Goal: Task Accomplishment & Management: Manage account settings

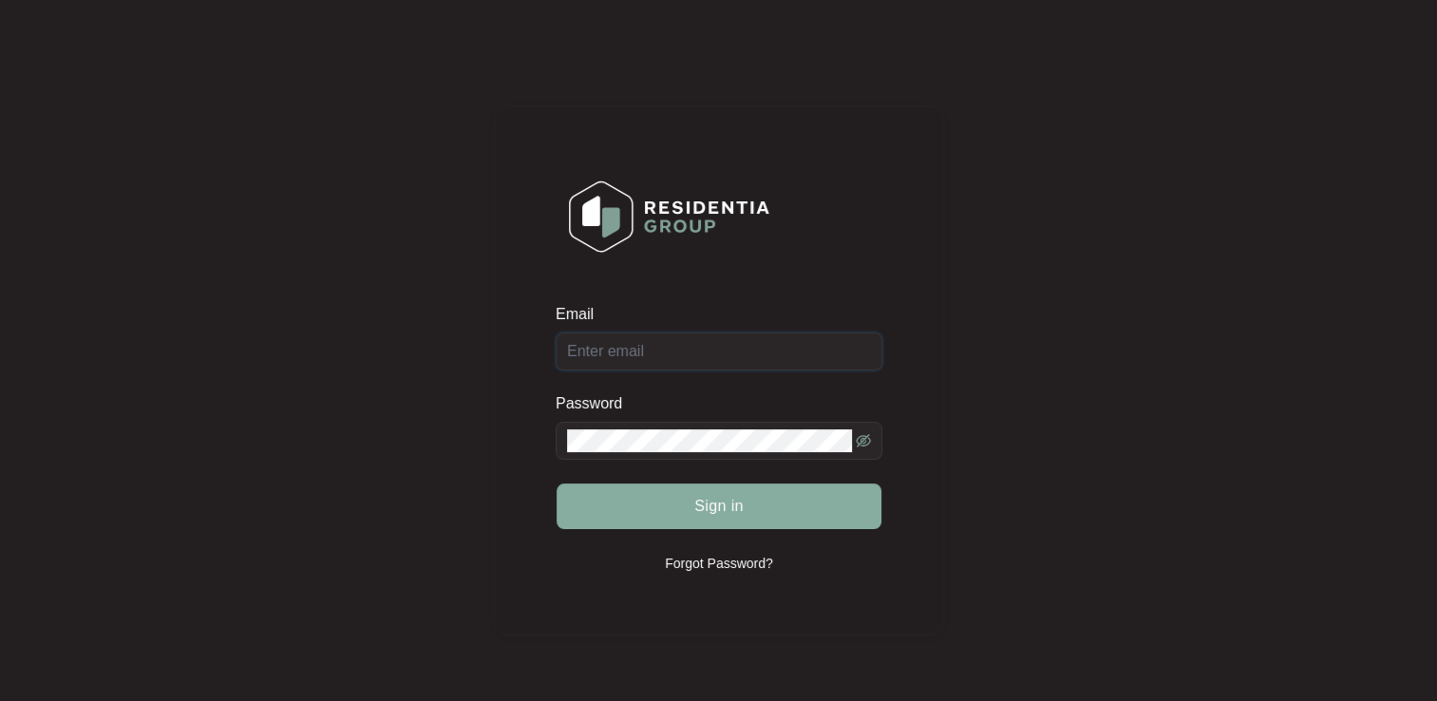
type input "[EMAIL_ADDRESS][DOMAIN_NAME]"
click at [749, 509] on button "Sign in" at bounding box center [719, 507] width 325 height 46
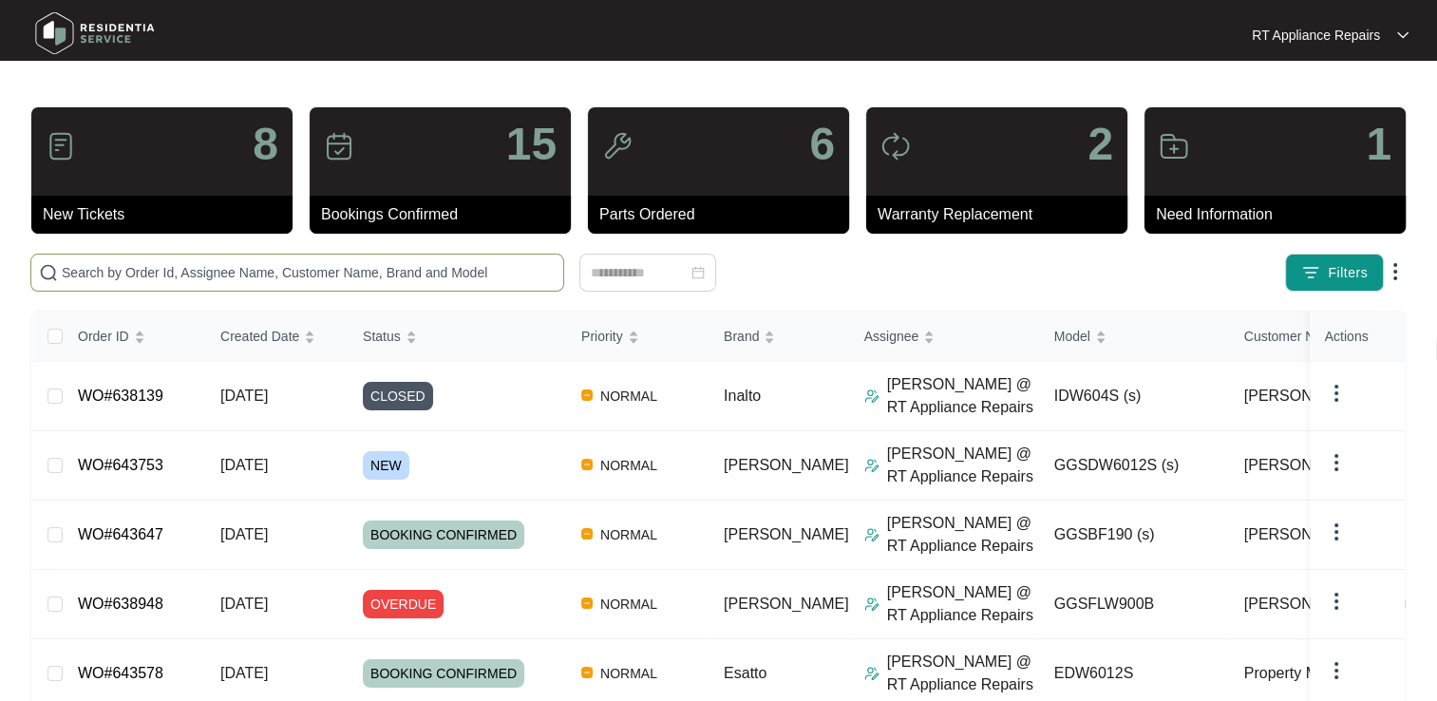
click at [243, 264] on input "text" at bounding box center [309, 272] width 494 height 21
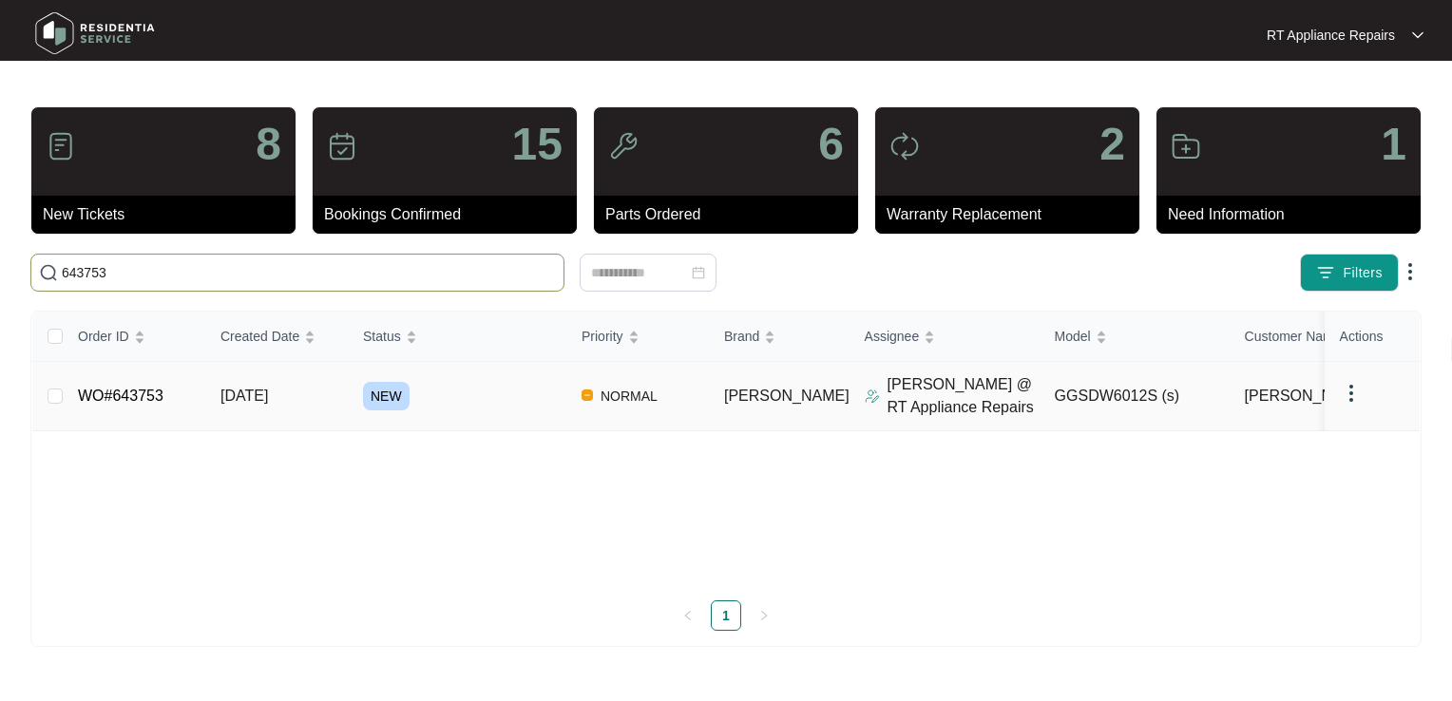
type input "643753"
click at [133, 393] on link "WO#643753" at bounding box center [121, 396] width 86 height 16
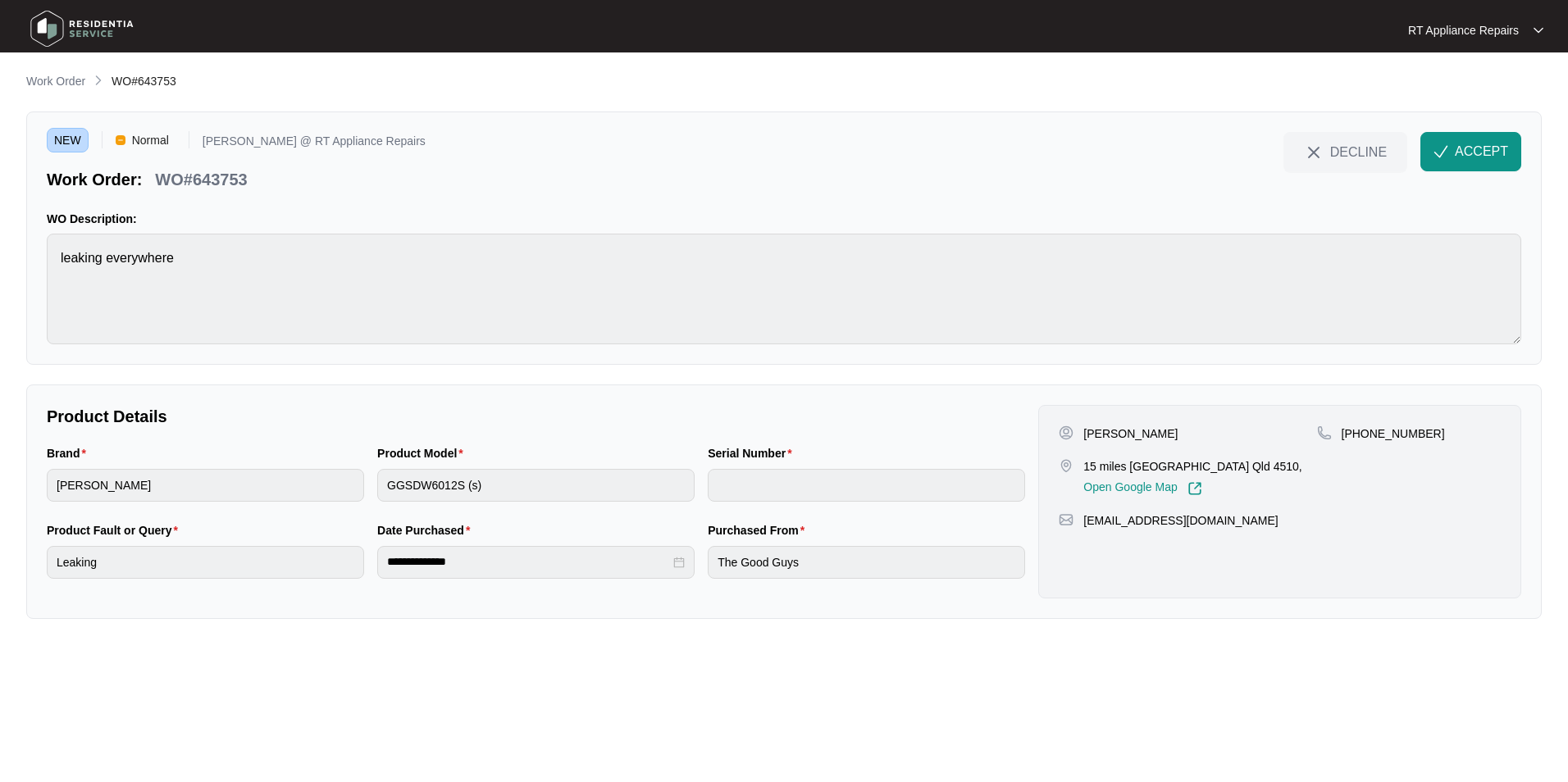
drag, startPoint x: 1470, startPoint y: 154, endPoint x: 711, endPoint y: 173, distance: 759.2
click at [1240, 155] on span "ACCEPT" at bounding box center [1482, 151] width 54 height 20
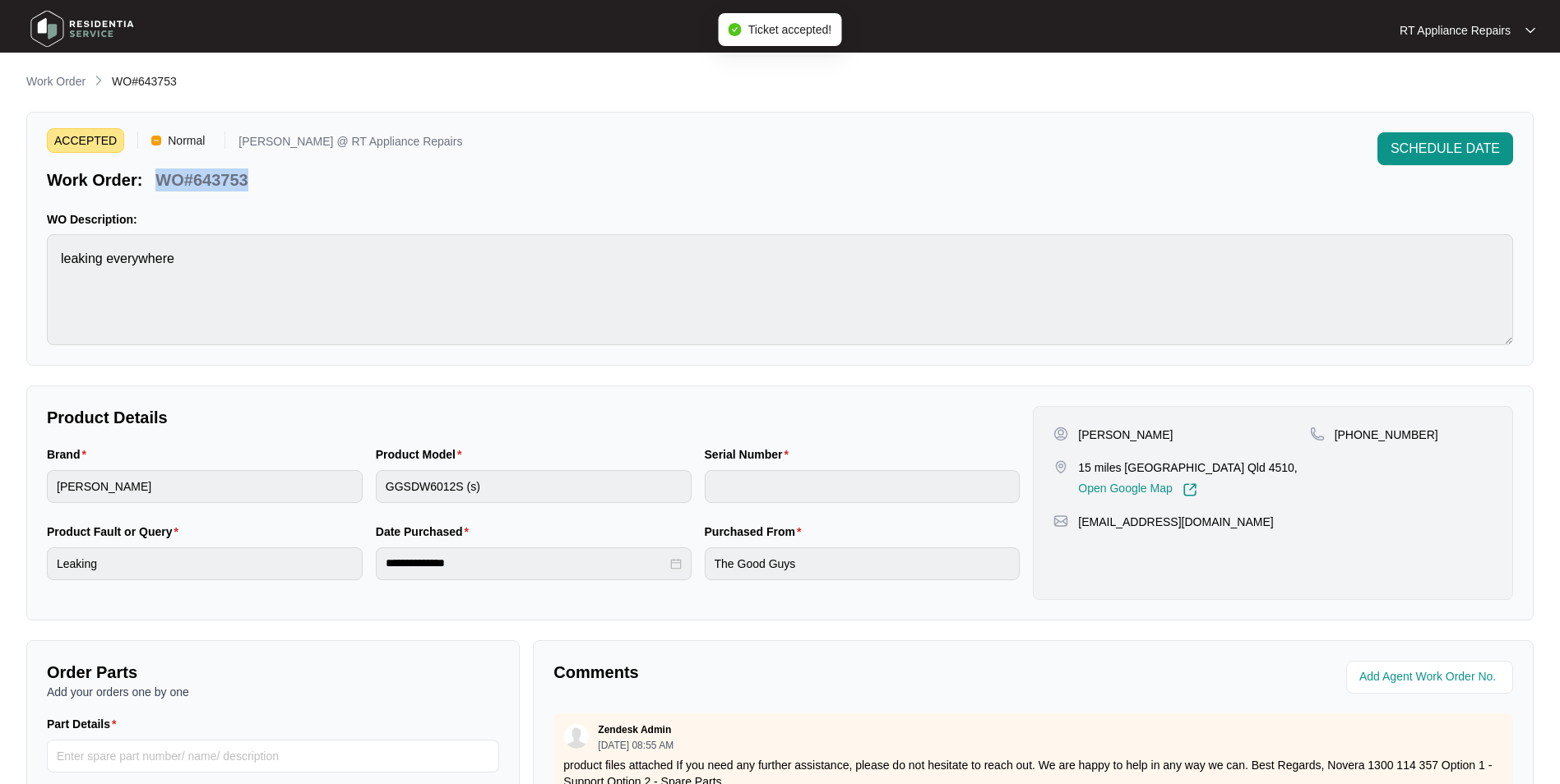
drag, startPoint x: 161, startPoint y: 180, endPoint x: 254, endPoint y: 190, distance: 93.5
click at [254, 190] on div "WO#643753" at bounding box center [202, 177] width 106 height 29
copy p "WO#643753"
click at [423, 150] on div "ACCEPTED Normal Ross @ RT Appliance Repairs Work Order: WO#643753 SCHEDULE DATE" at bounding box center [780, 162] width 1467 height 59
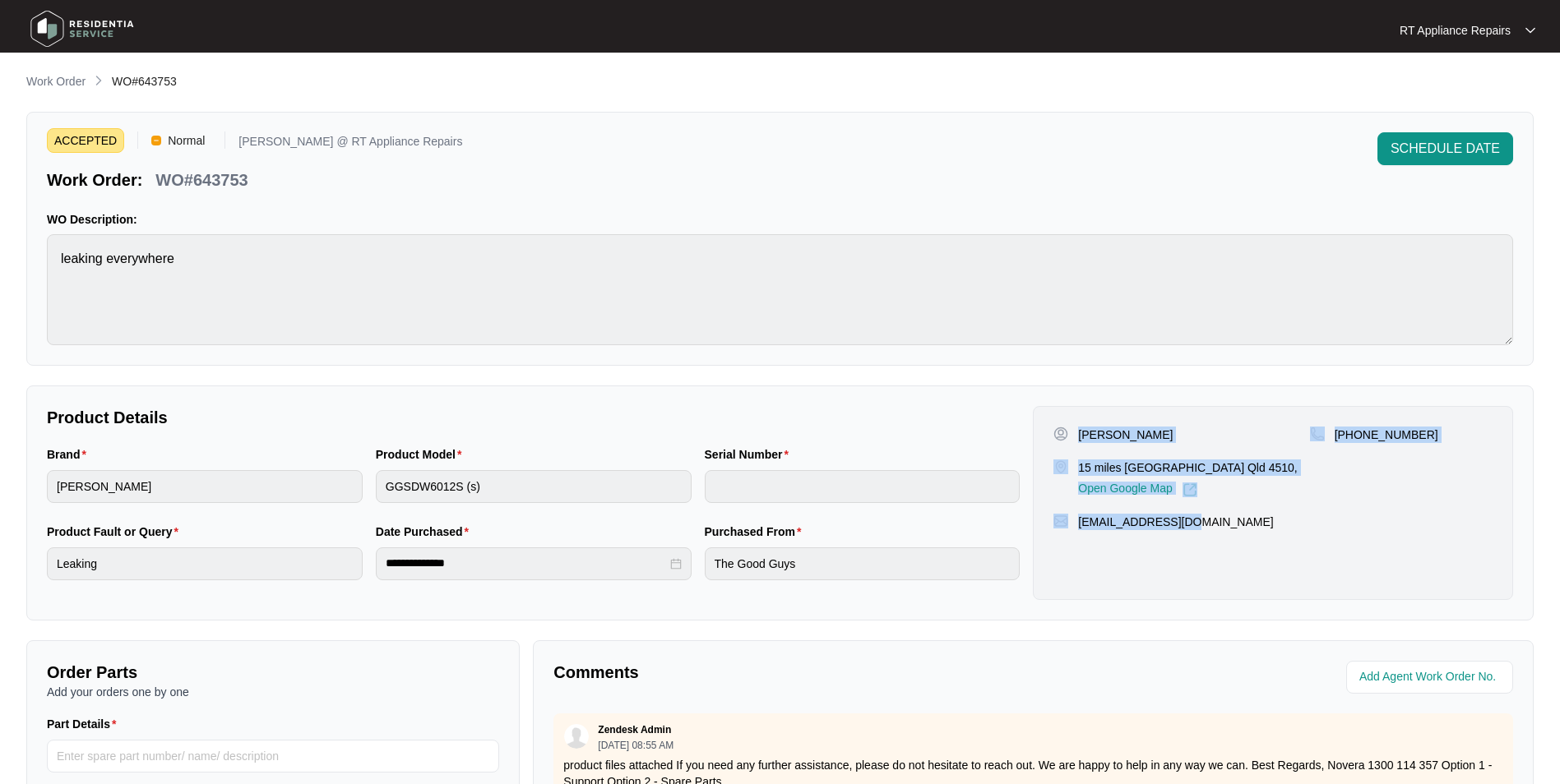
drag, startPoint x: 1080, startPoint y: 436, endPoint x: 1202, endPoint y: 519, distance: 147.6
click at [1202, 519] on div "Gavin Turner 15 miles st Caboolture Qld 4510, Open Google Map +61466907590 wran…" at bounding box center [1273, 503] width 480 height 194
copy div "Gavin Turner 15 miles st Caboolture Qld 4510, Open Google Map +61466907590 wran…"
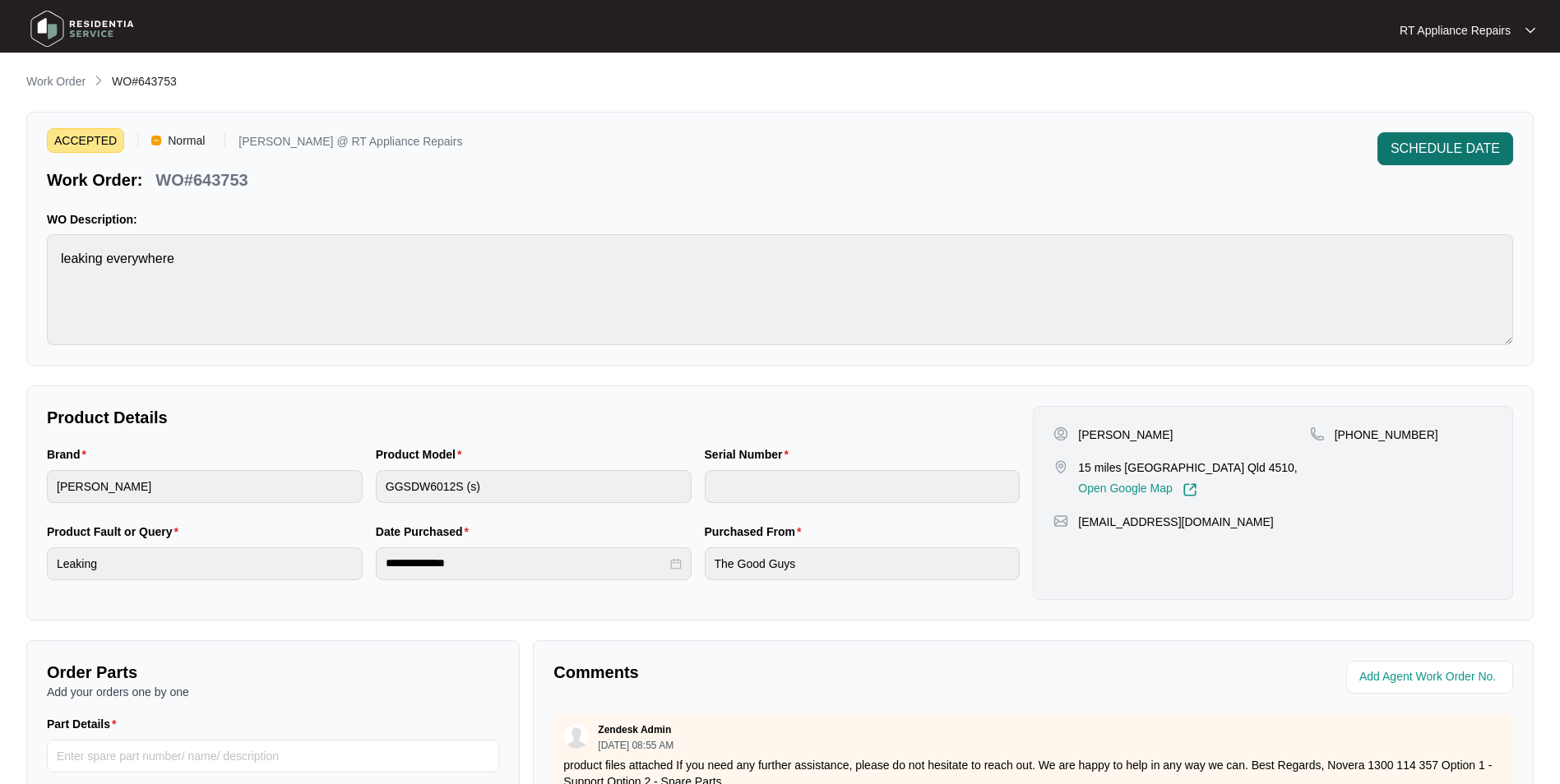
click at [1243, 150] on span "SCHEDULE DATE" at bounding box center [1445, 149] width 109 height 20
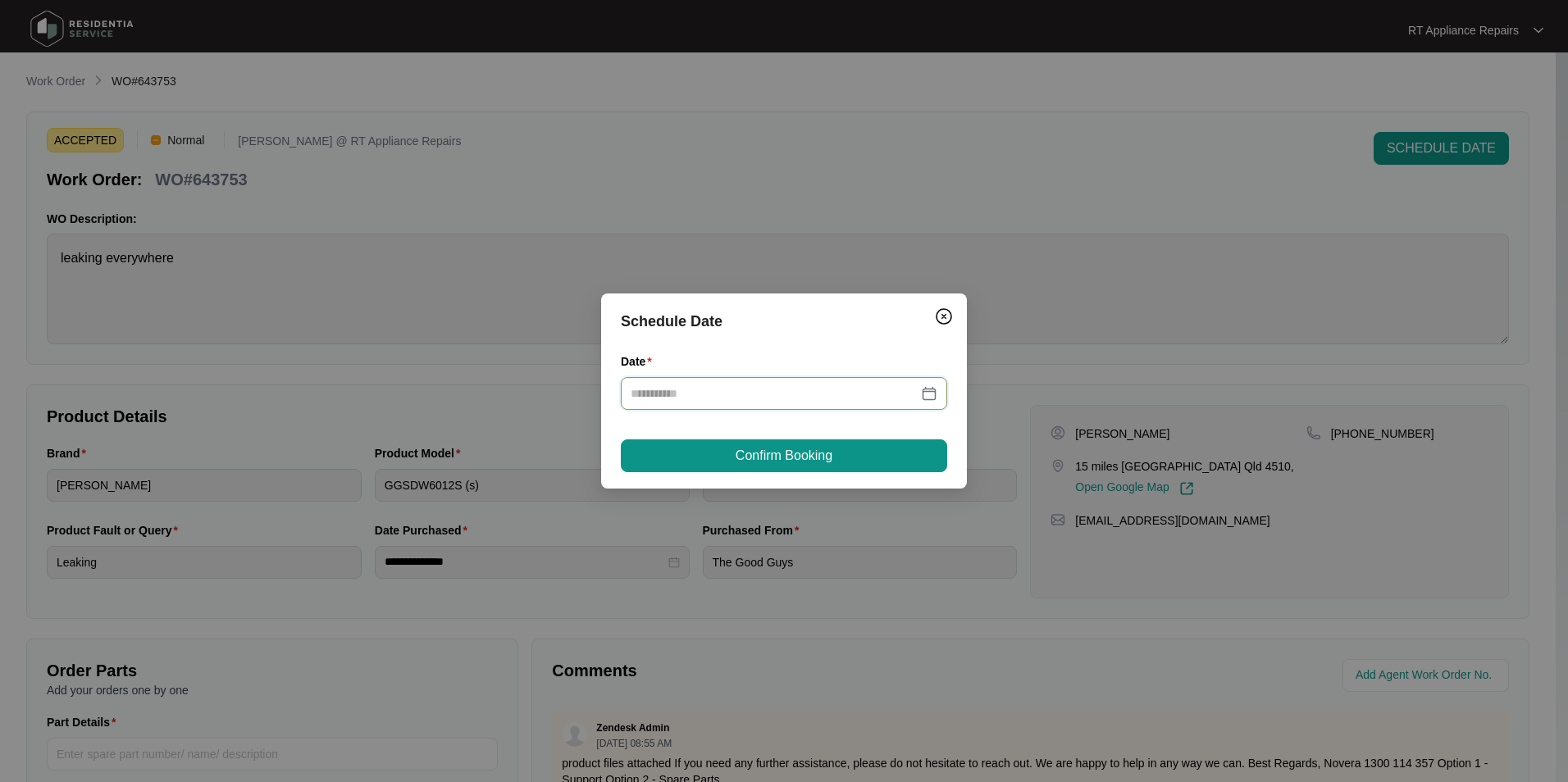
click at [806, 395] on input "Date" at bounding box center [775, 394] width 288 height 18
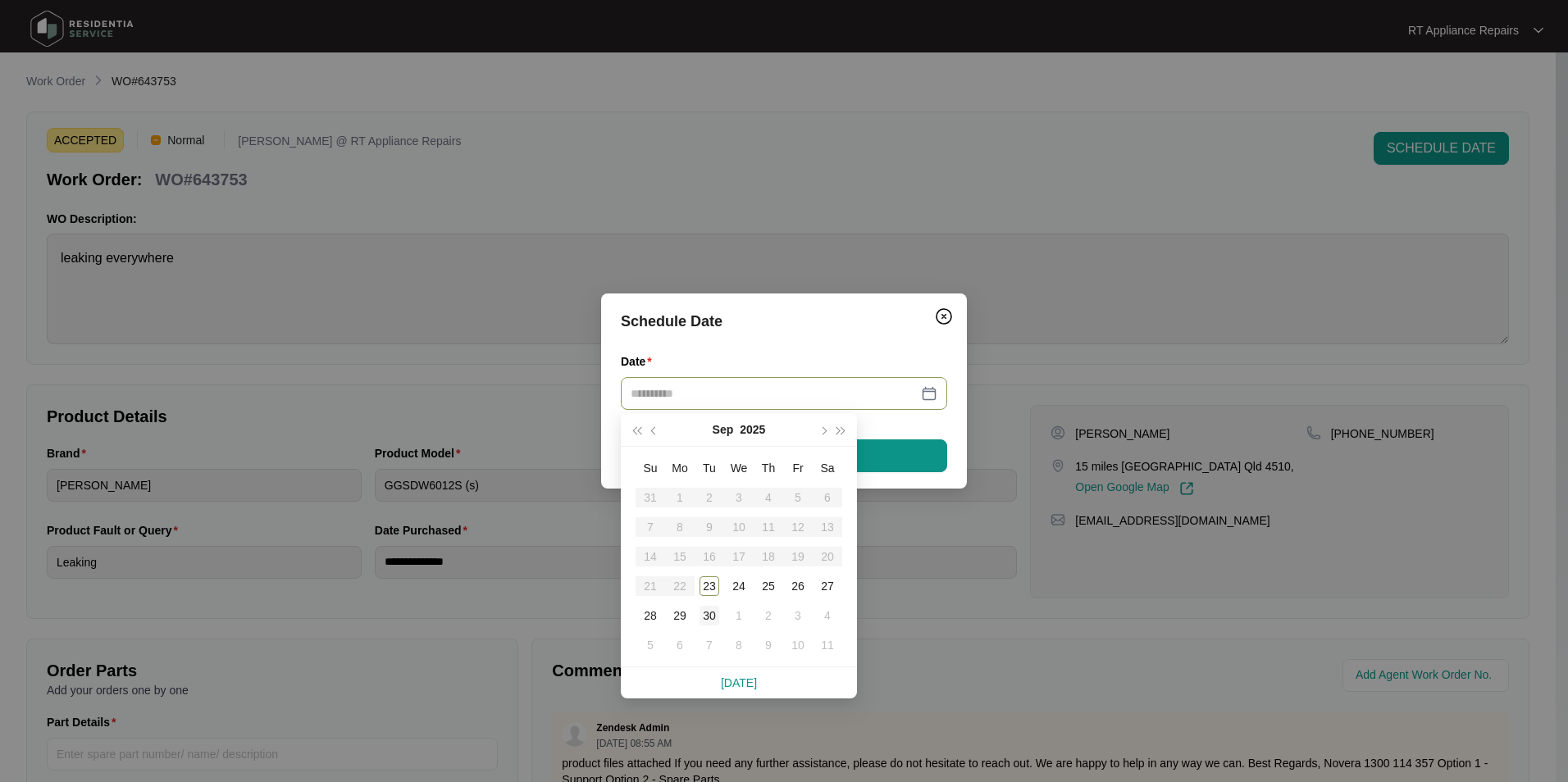
click at [705, 604] on div "30" at bounding box center [709, 615] width 20 height 20
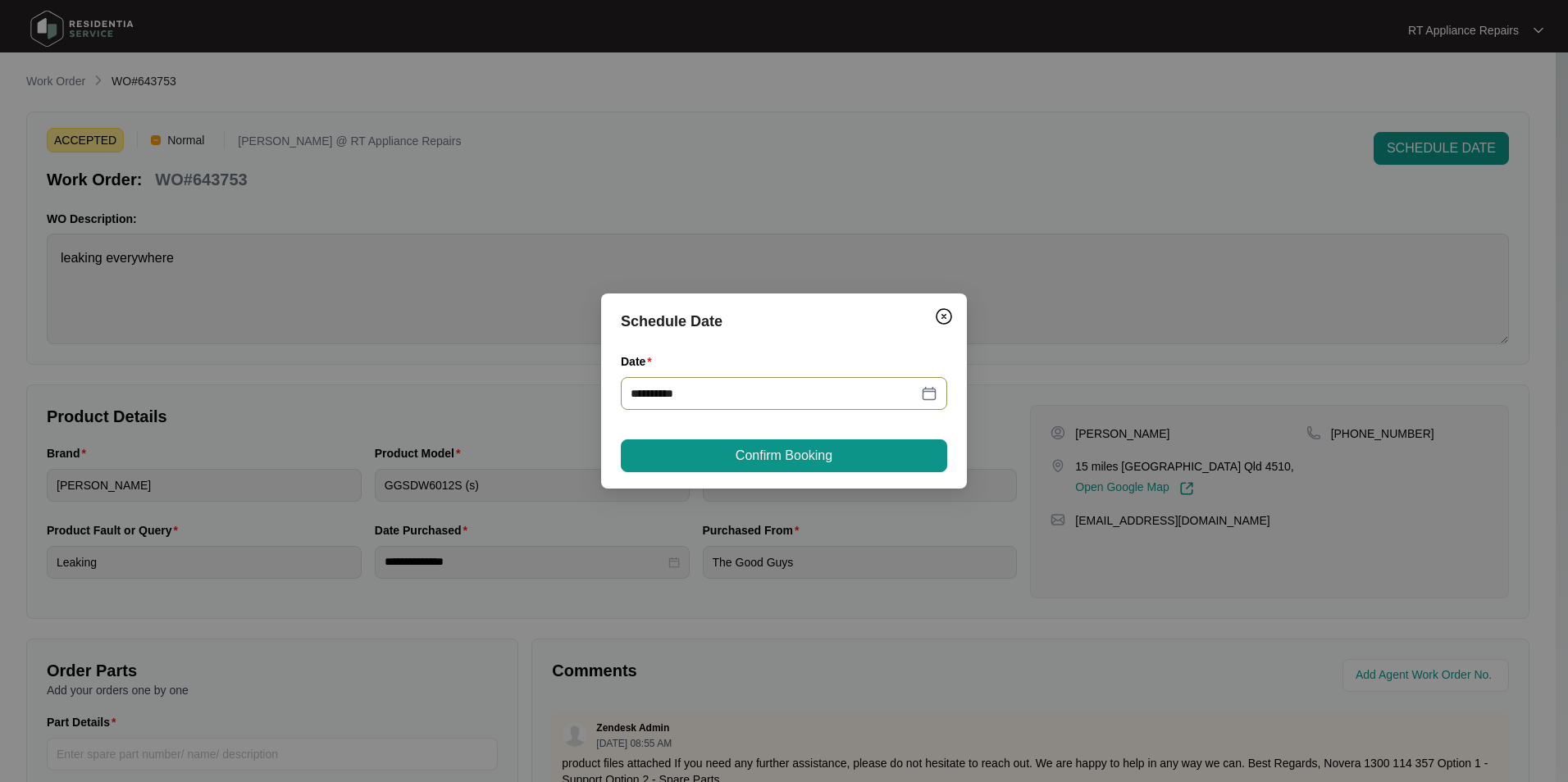
type input "**********"
click at [822, 459] on span "Confirm Booking" at bounding box center [784, 456] width 97 height 20
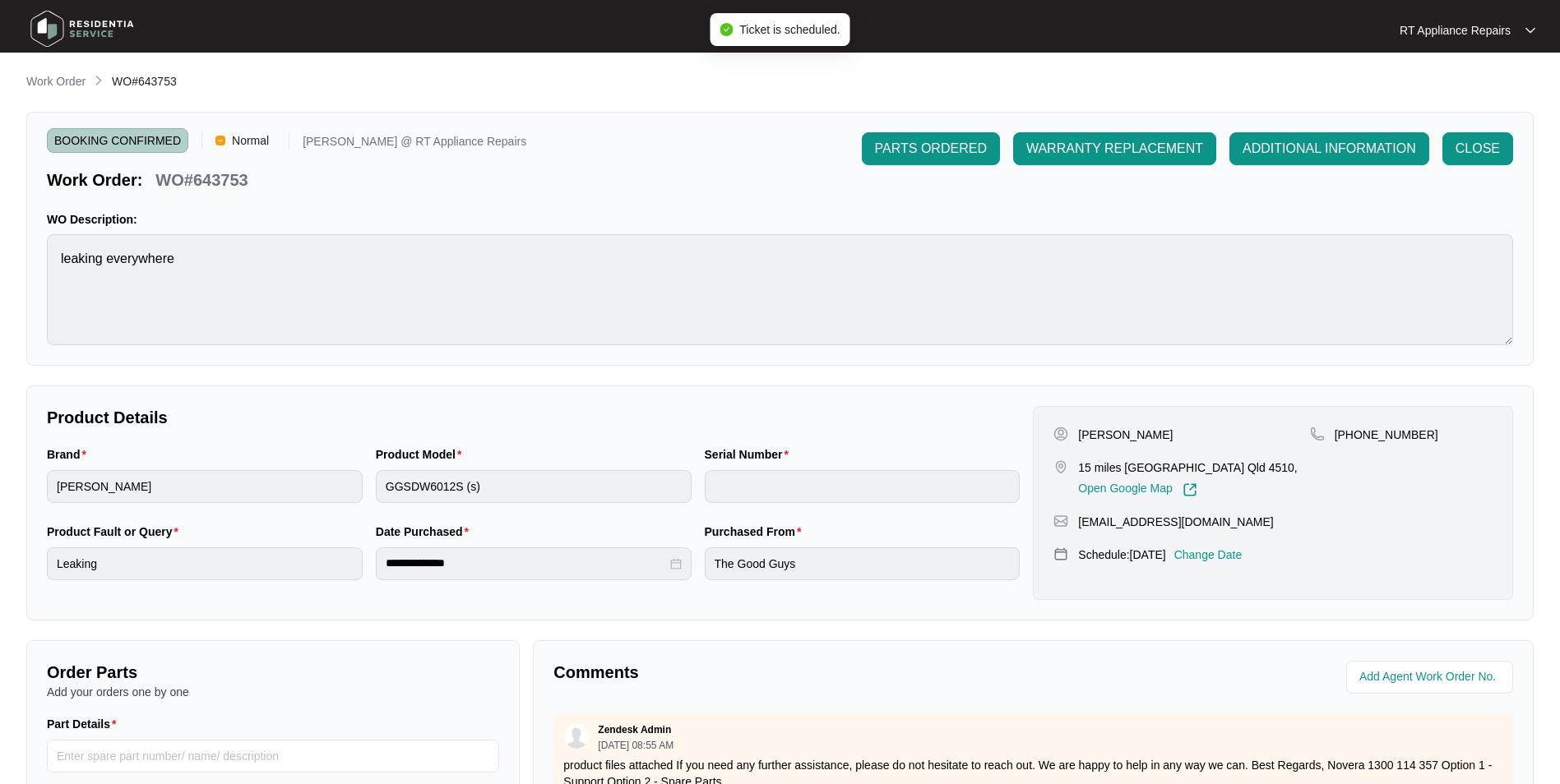
click at [1243, 29] on p "RT Appliance Repairs" at bounding box center [1455, 30] width 111 height 16
click at [1243, 91] on p "Log Out" at bounding box center [1481, 87] width 83 height 16
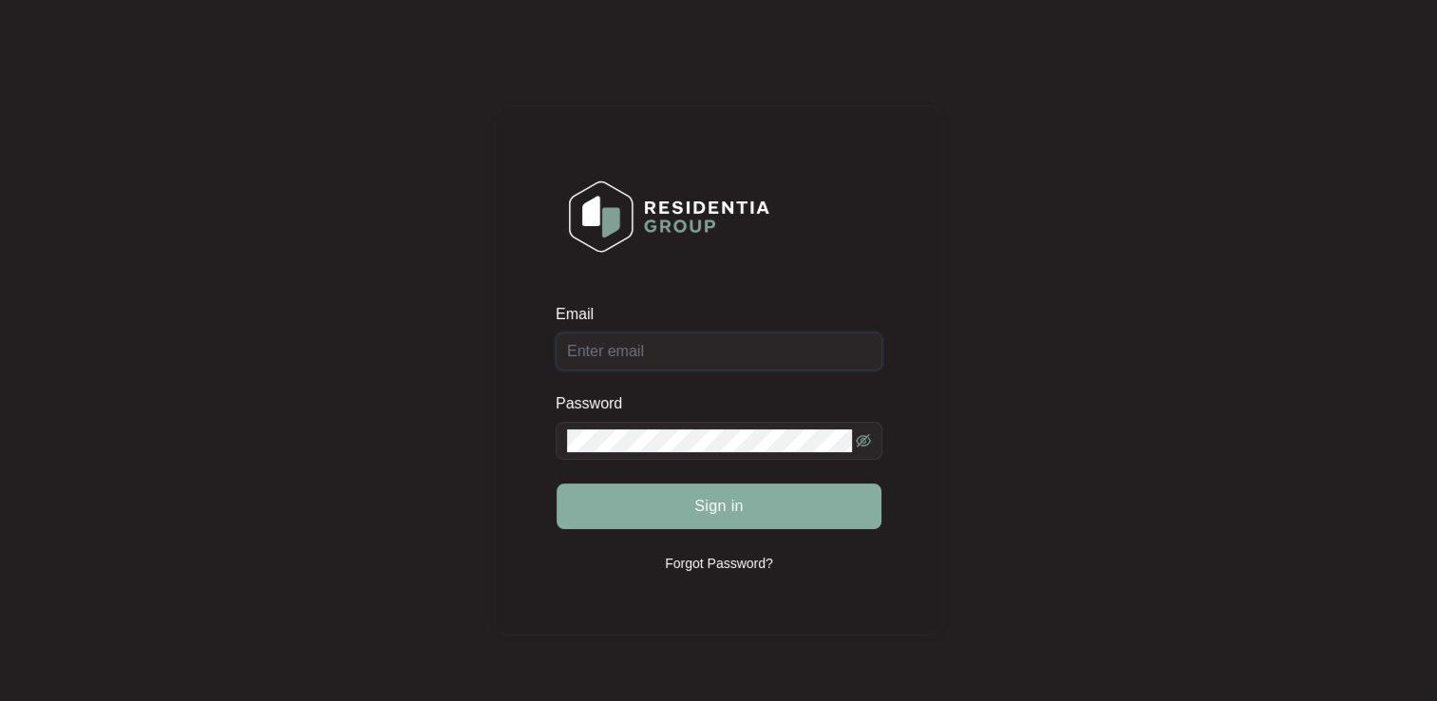
type input "[EMAIL_ADDRESS][DOMAIN_NAME]"
click at [730, 511] on span "Sign in" at bounding box center [718, 506] width 49 height 23
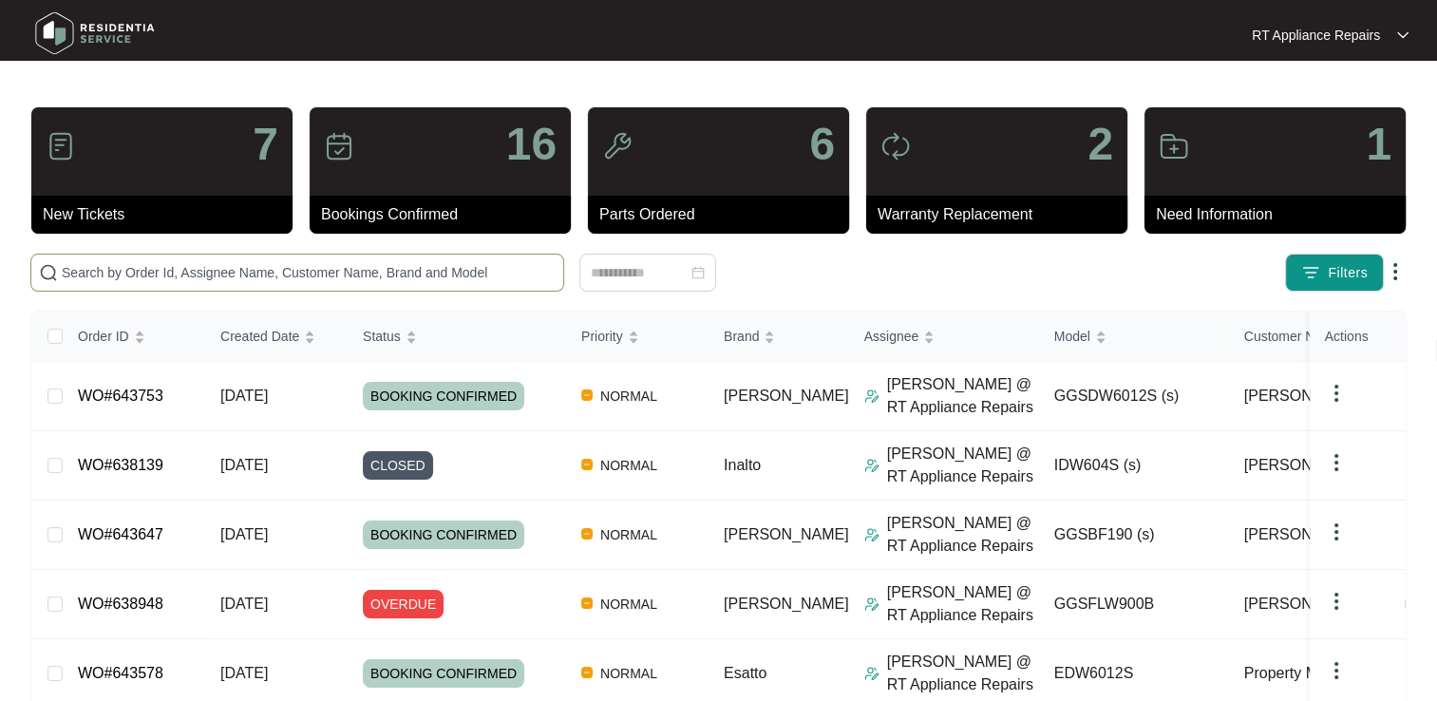
paste input "WO#638948"
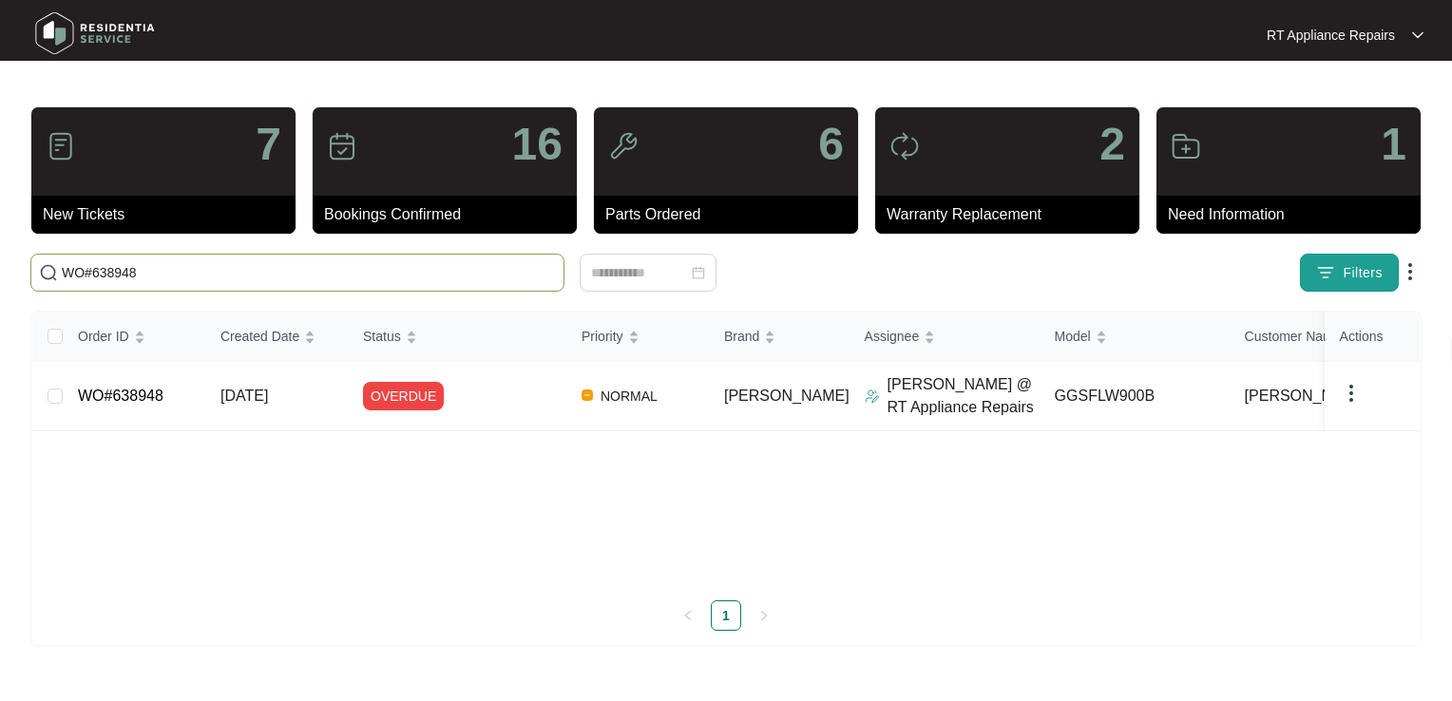
type input "WO#638948"
click at [1355, 275] on span "Filters" at bounding box center [1362, 273] width 40 height 20
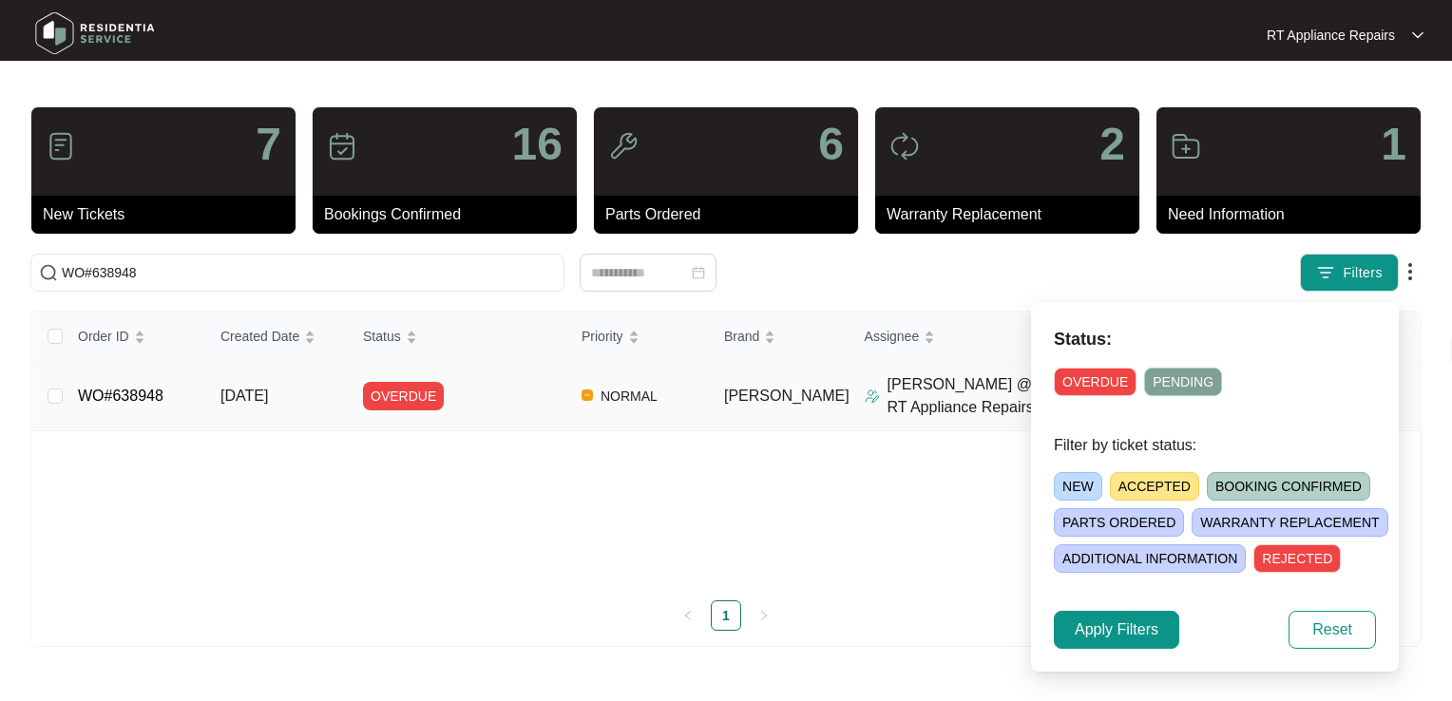
click at [103, 394] on link "WO#638948" at bounding box center [121, 396] width 86 height 16
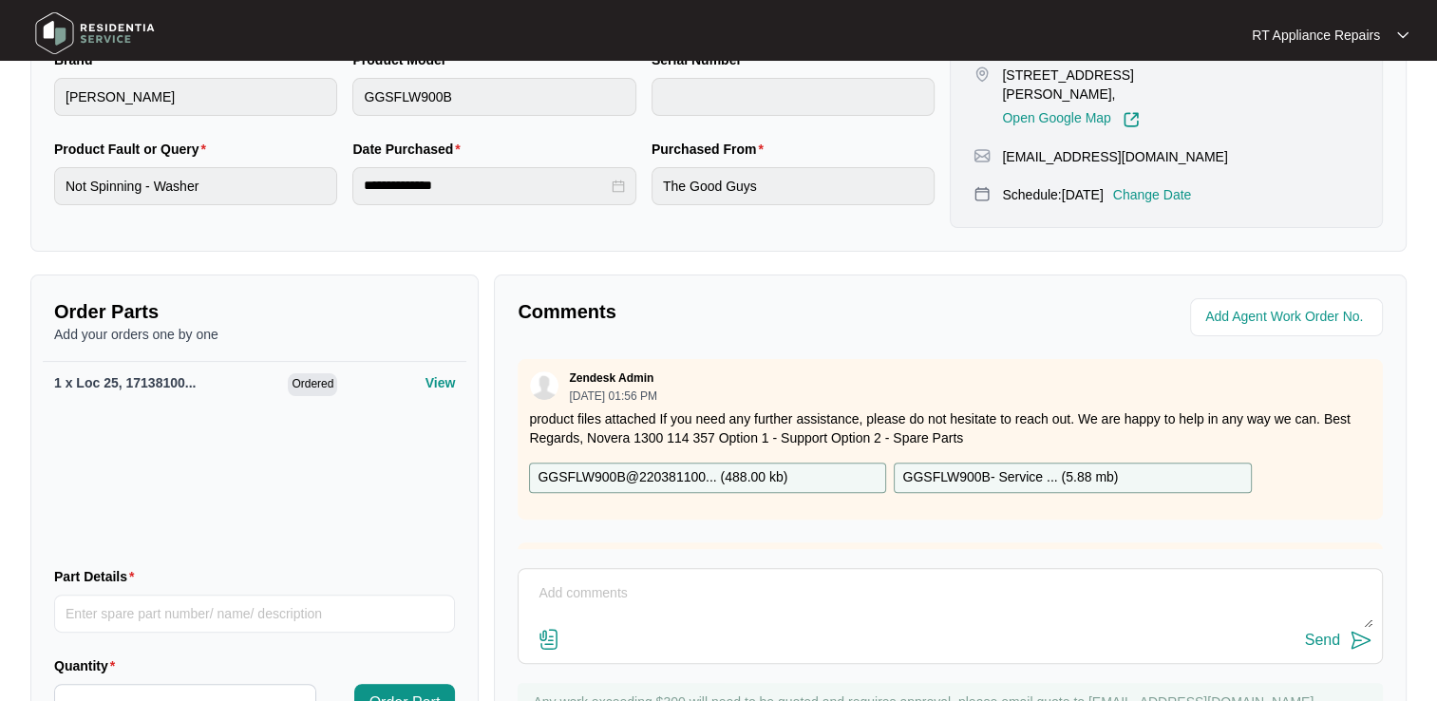
scroll to position [475, 0]
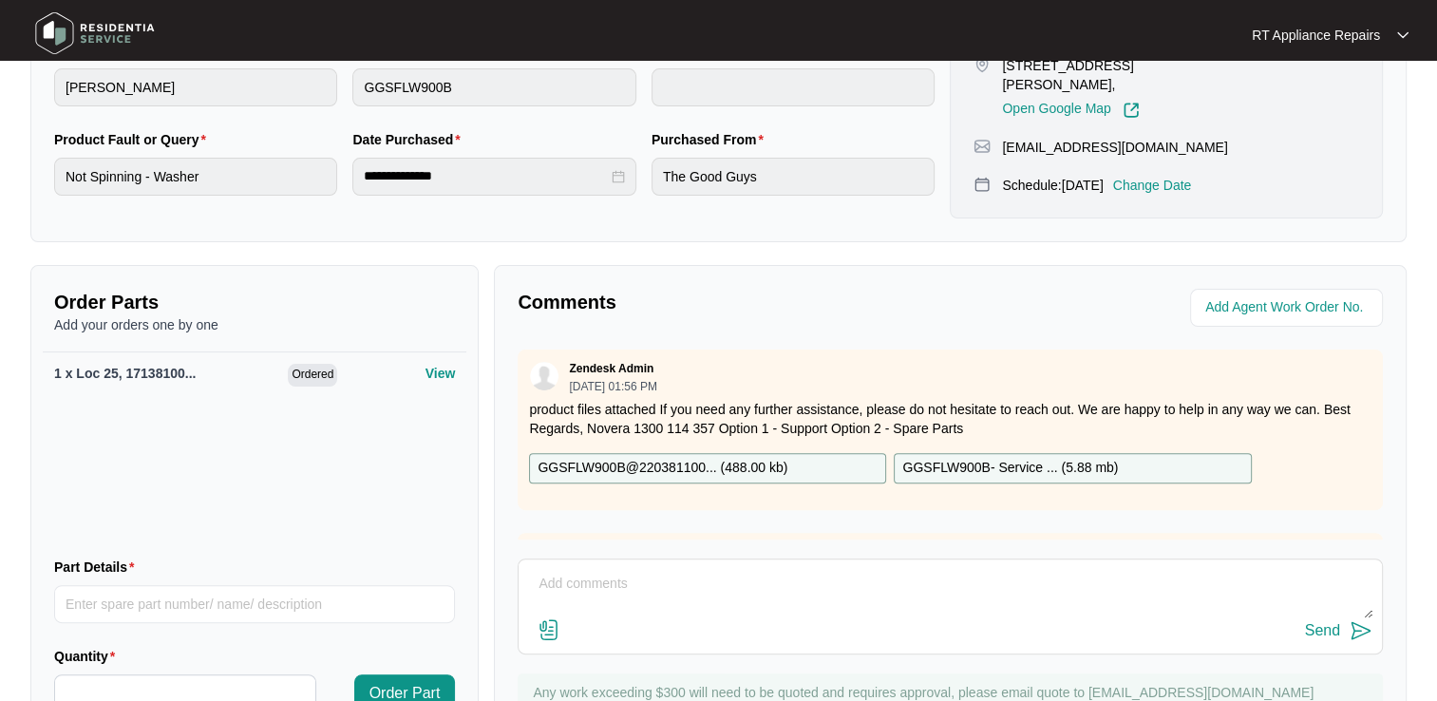
click at [635, 593] on textarea at bounding box center [950, 593] width 845 height 49
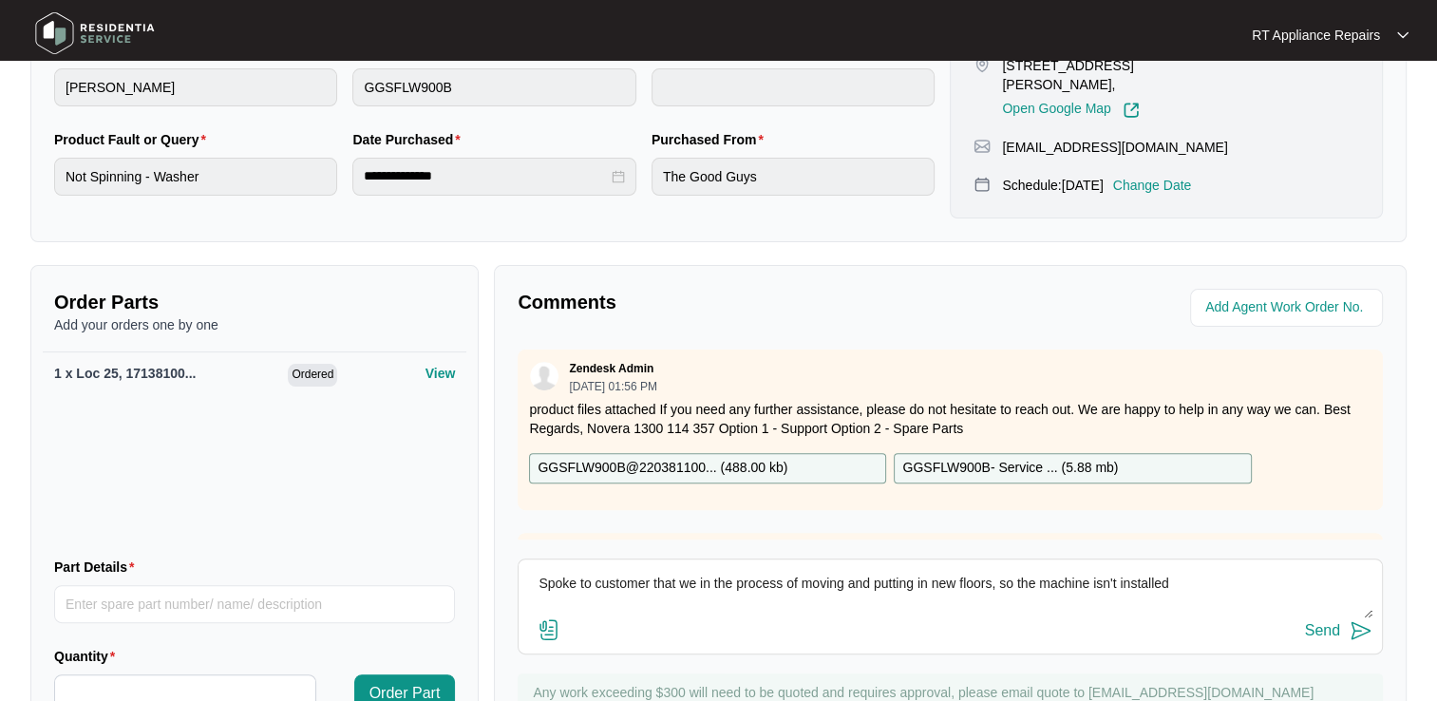
click at [1185, 572] on textarea "Spoke to customer that we in the process of moving and putting in new floors, s…" at bounding box center [950, 593] width 845 height 49
drag, startPoint x: 665, startPoint y: 580, endPoint x: 675, endPoint y: 576, distance: 10.2
click at [675, 576] on textarea "Spoke to customer that we in the process of moving and putting in new floors, s…" at bounding box center [950, 593] width 845 height 49
type textarea "Spoke to customer they are in the process of moving and putting in new floors, …"
click at [1356, 628] on img at bounding box center [1361, 630] width 23 height 23
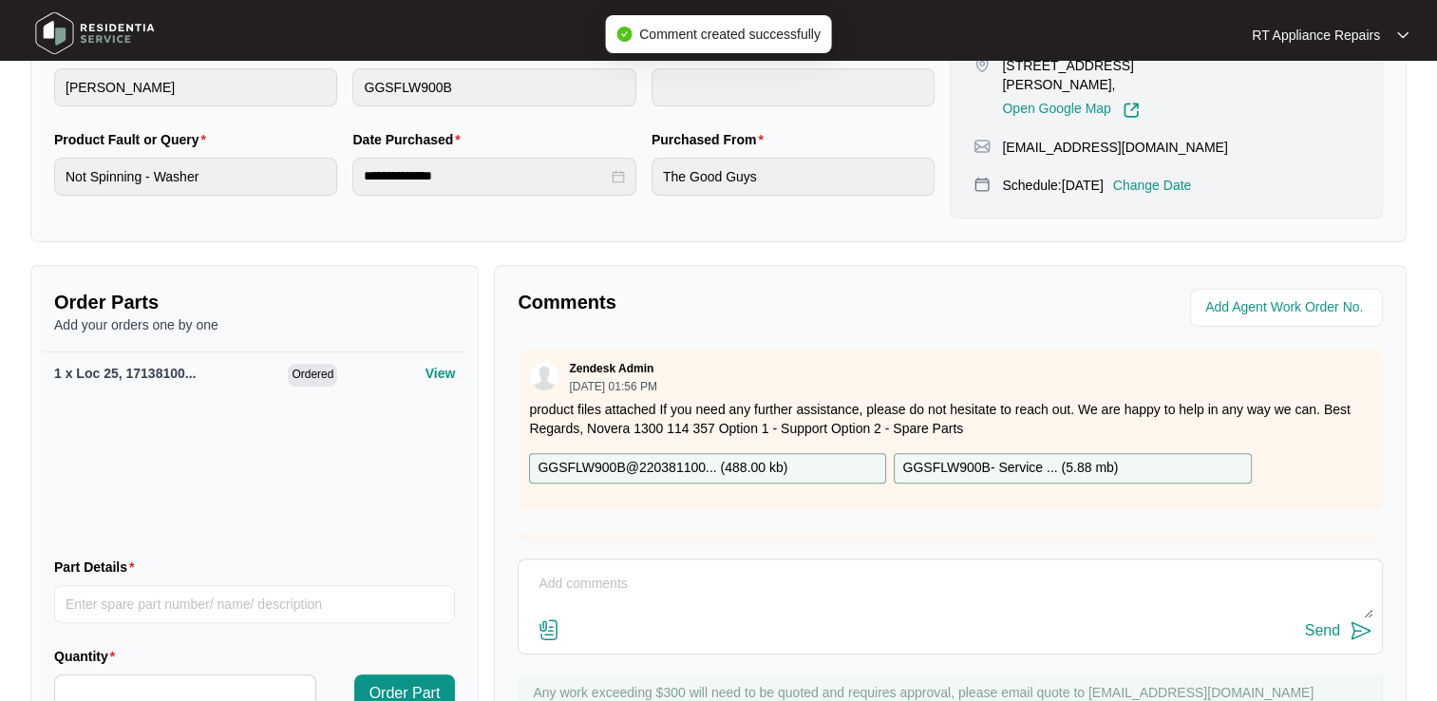
click at [1188, 176] on p "Change Date" at bounding box center [1152, 185] width 79 height 19
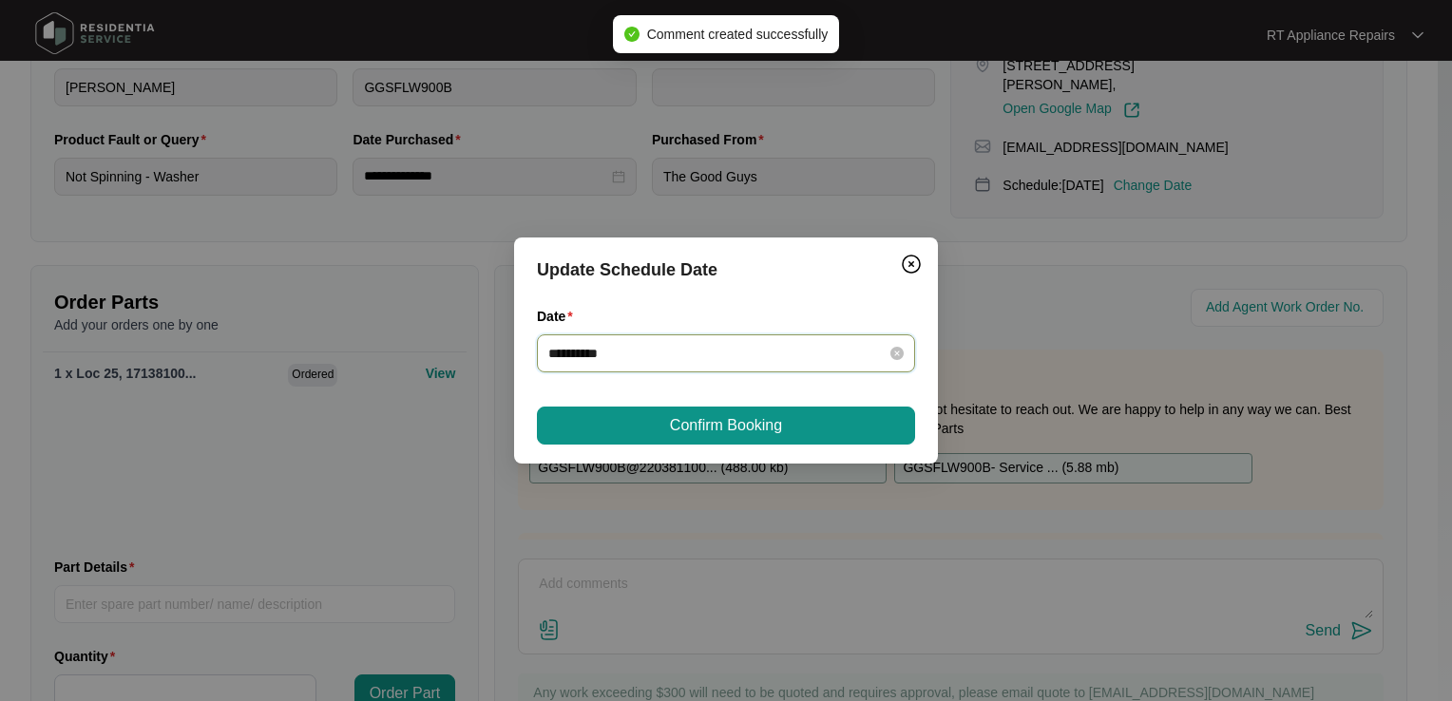
click at [645, 348] on input "**********" at bounding box center [714, 353] width 333 height 21
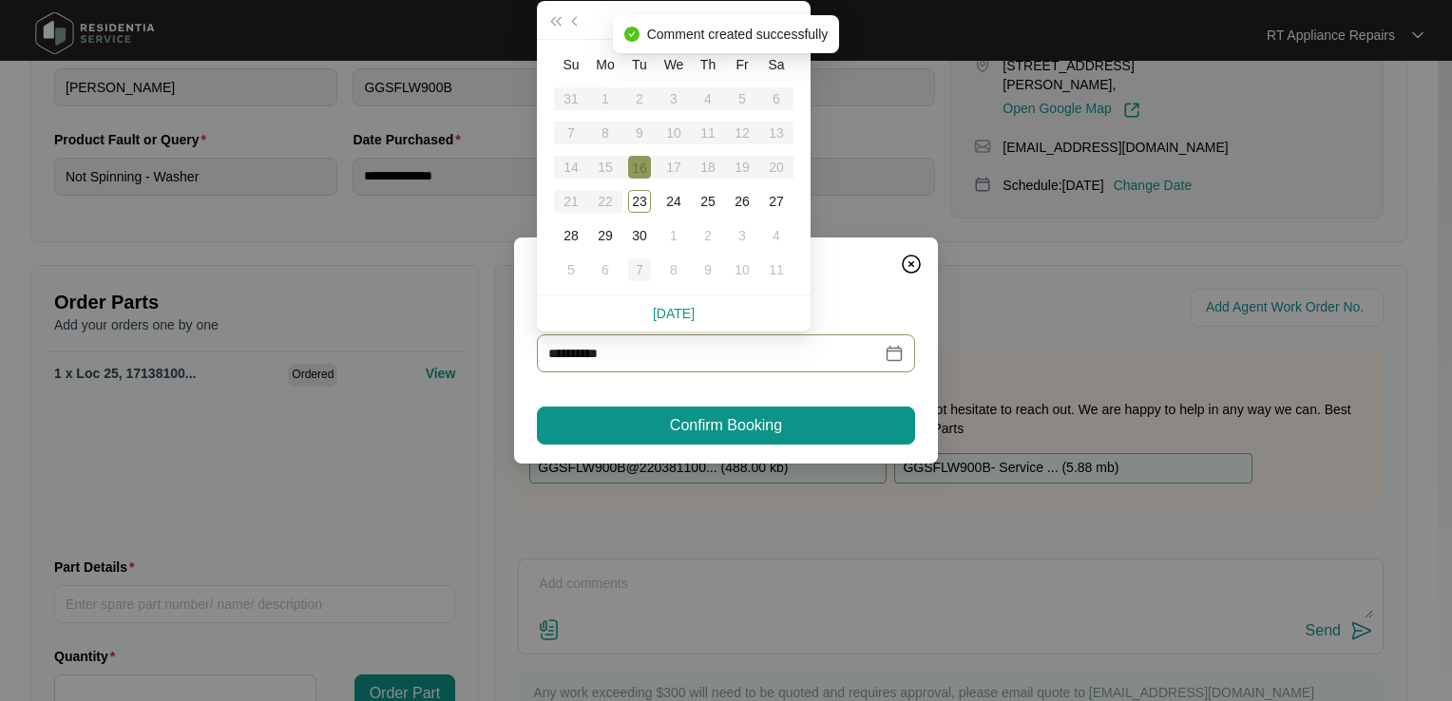
type input "**********"
click at [635, 272] on div "7" at bounding box center [639, 269] width 23 height 23
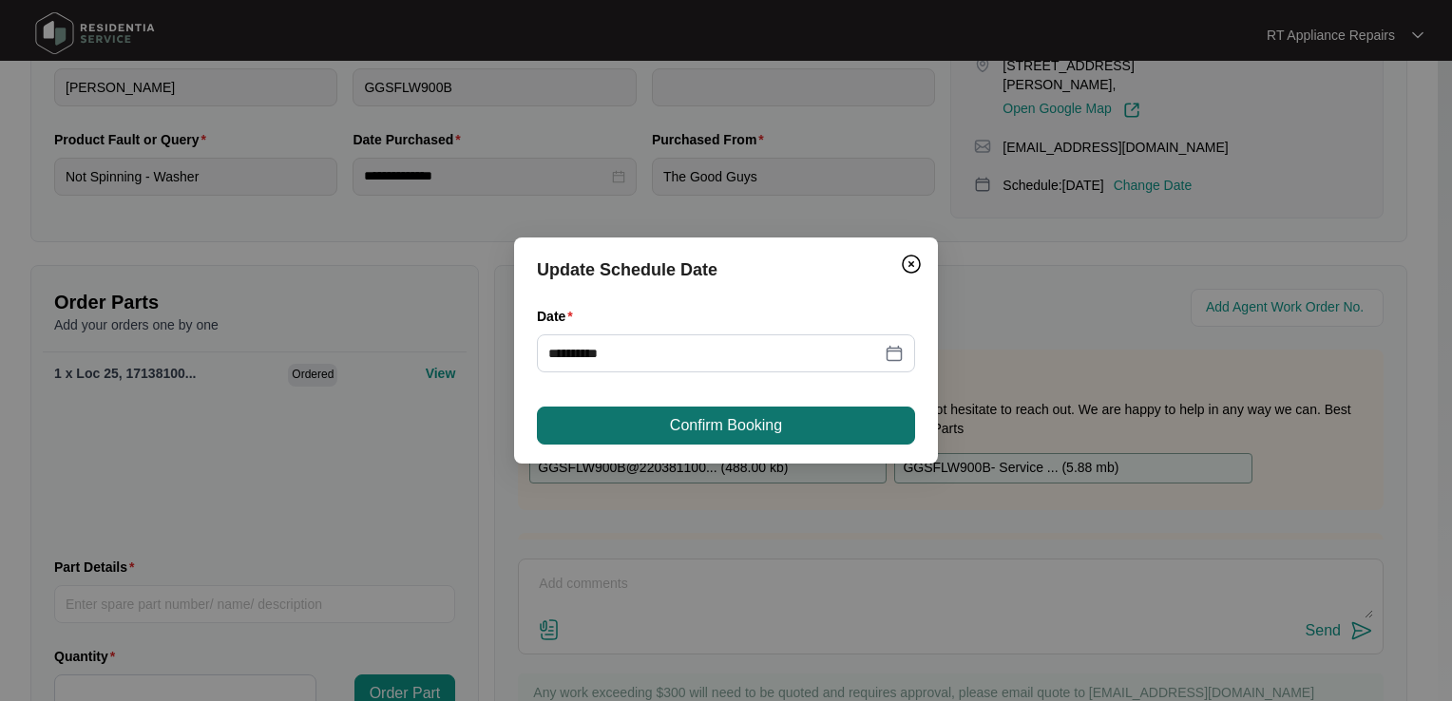
click at [696, 428] on span "Confirm Booking" at bounding box center [726, 425] width 112 height 23
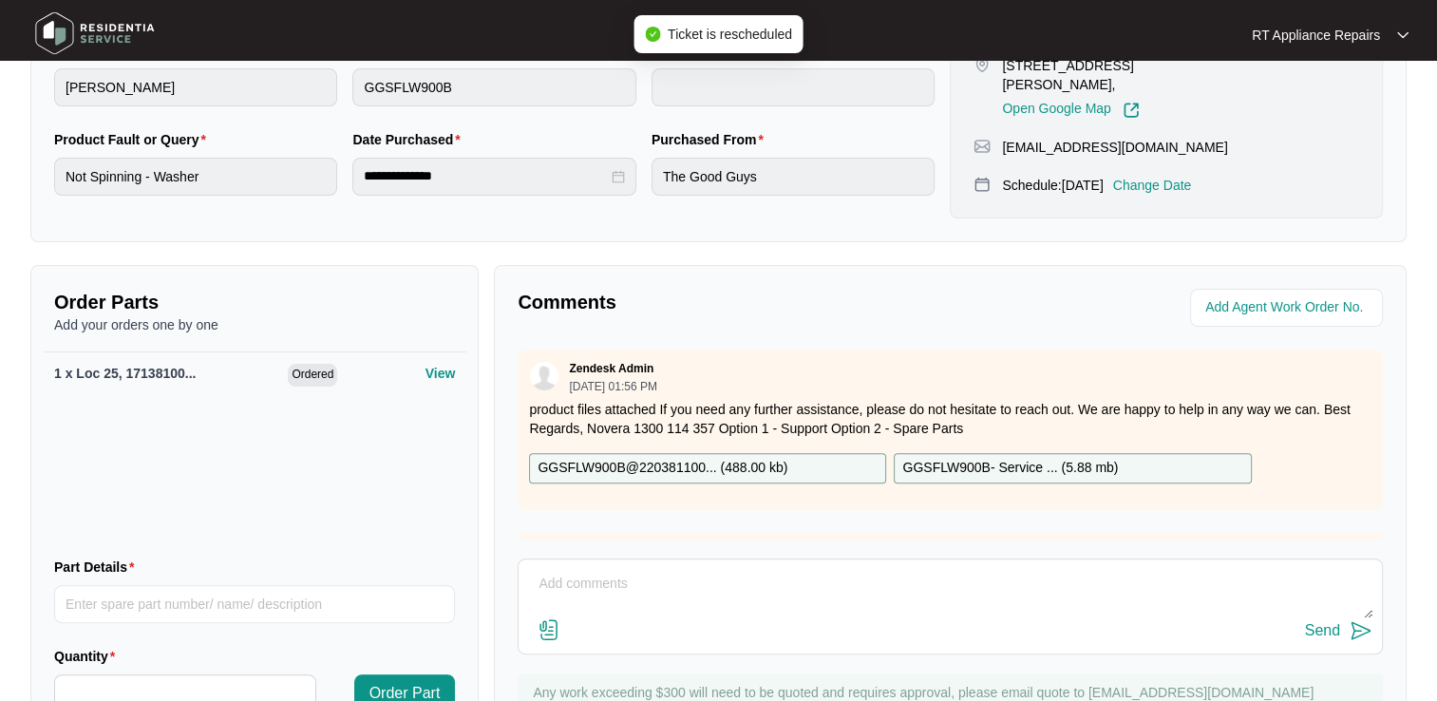
scroll to position [0, 0]
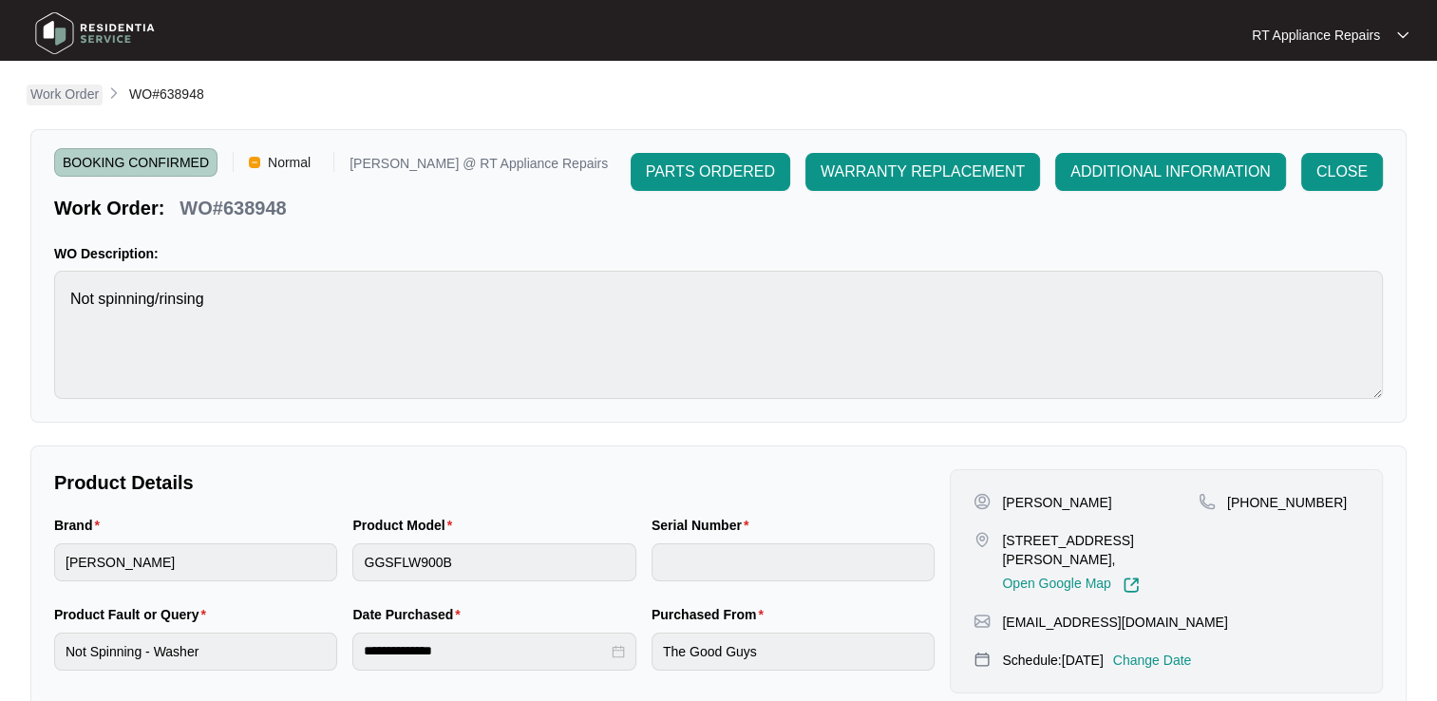
click at [66, 91] on p "Work Order" at bounding box center [64, 94] width 68 height 19
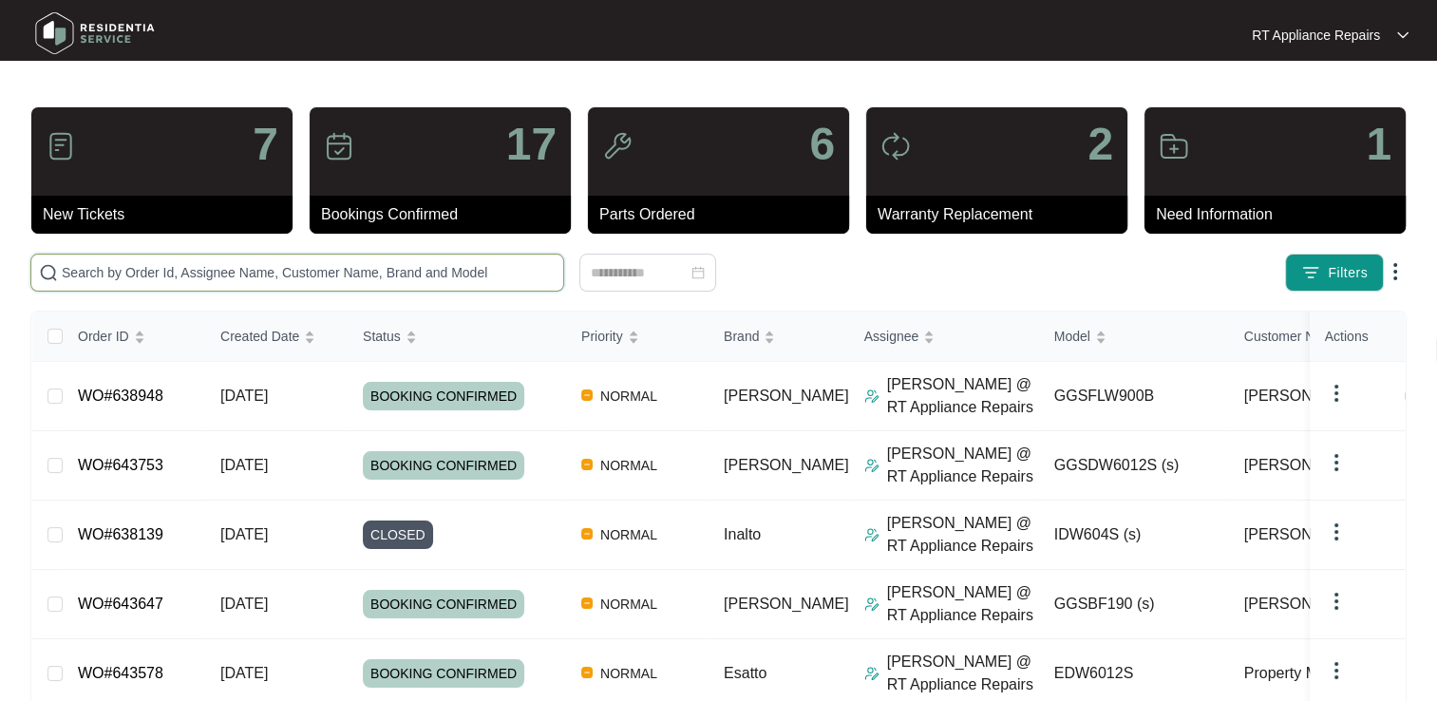
click at [270, 267] on input "text" at bounding box center [309, 272] width 494 height 21
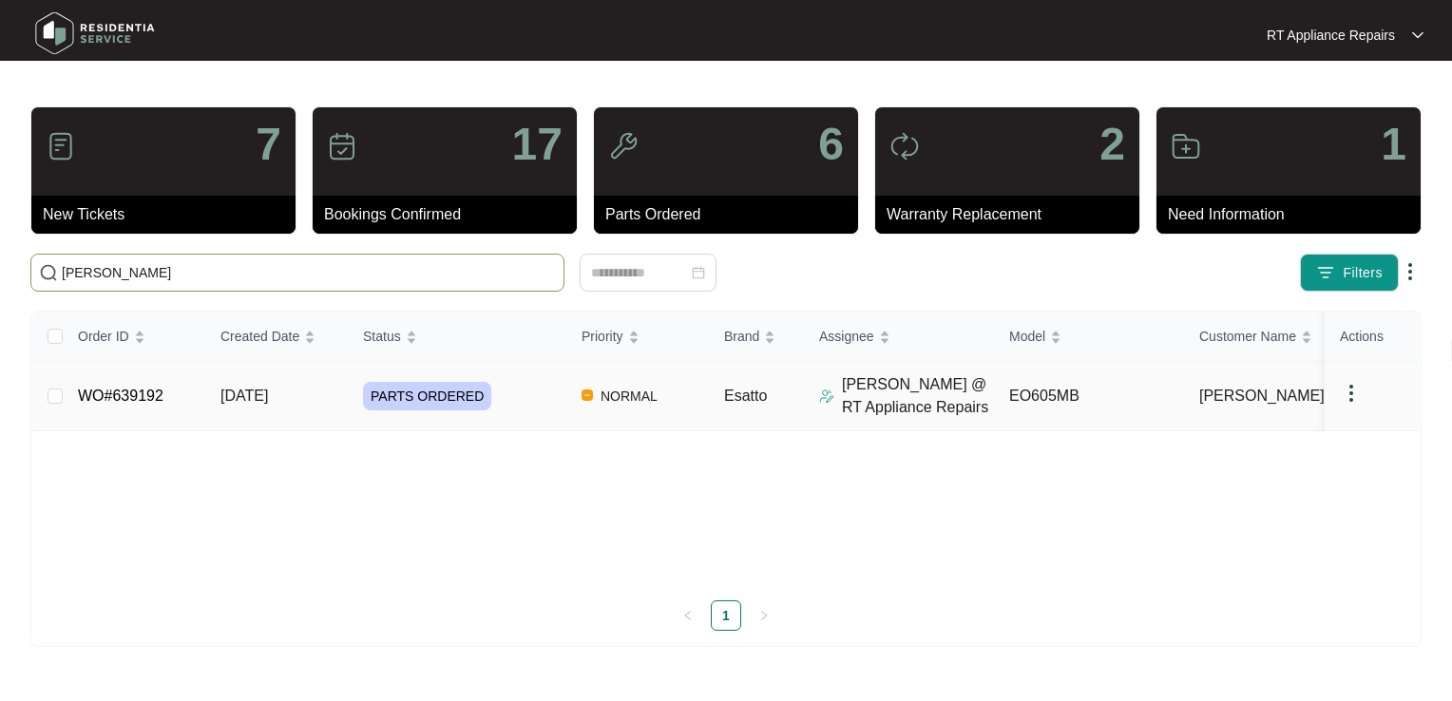
type input "[PERSON_NAME]"
click at [119, 397] on link "WO#639192" at bounding box center [121, 396] width 86 height 16
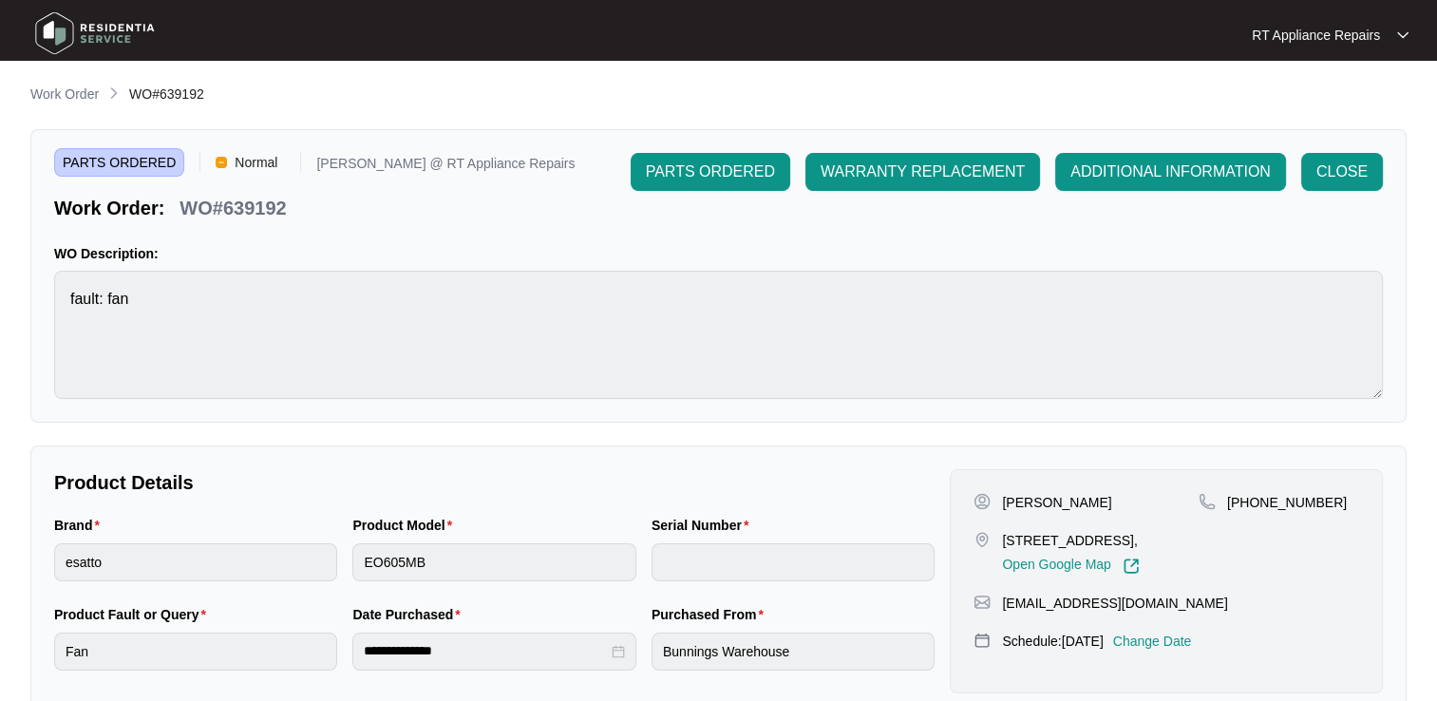
click at [1178, 636] on p "Change Date" at bounding box center [1152, 641] width 79 height 19
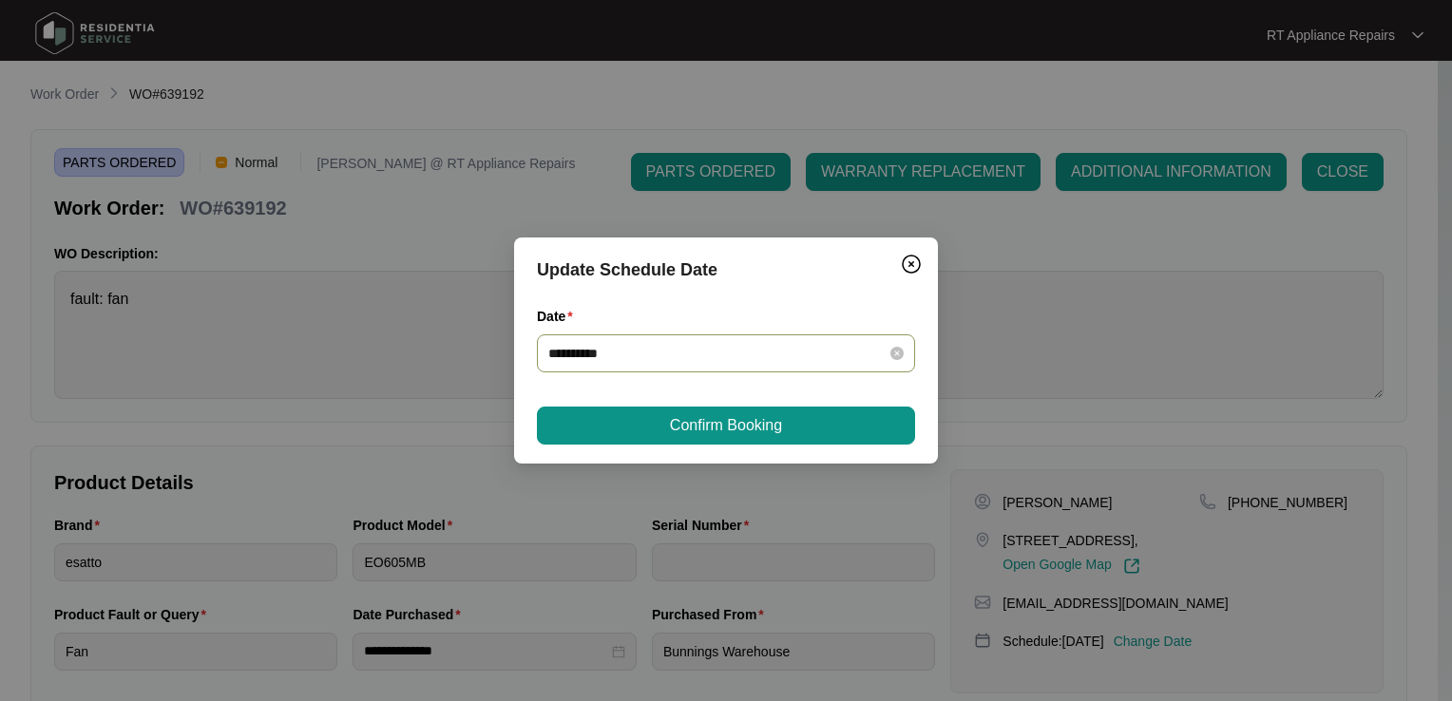
click at [641, 362] on input "**********" at bounding box center [714, 353] width 333 height 21
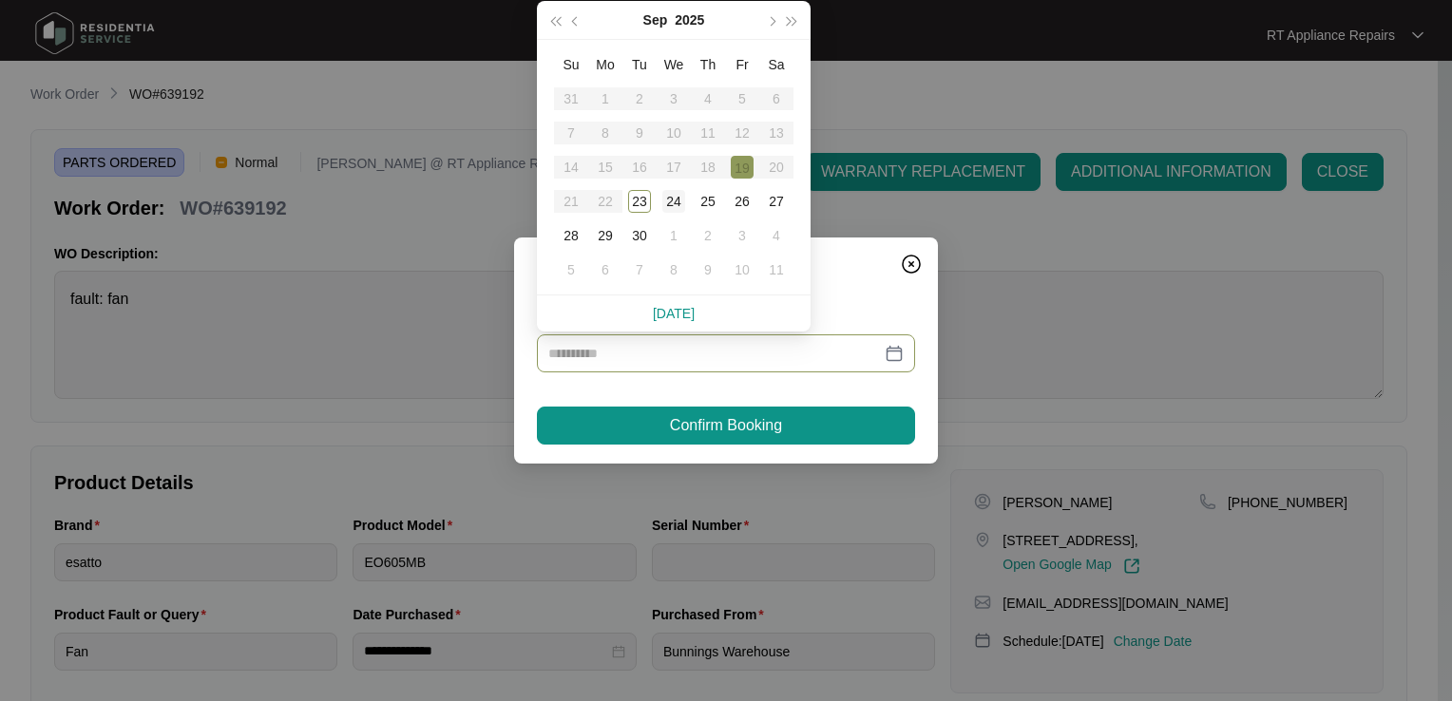
click at [673, 198] on div "24" at bounding box center [673, 201] width 23 height 23
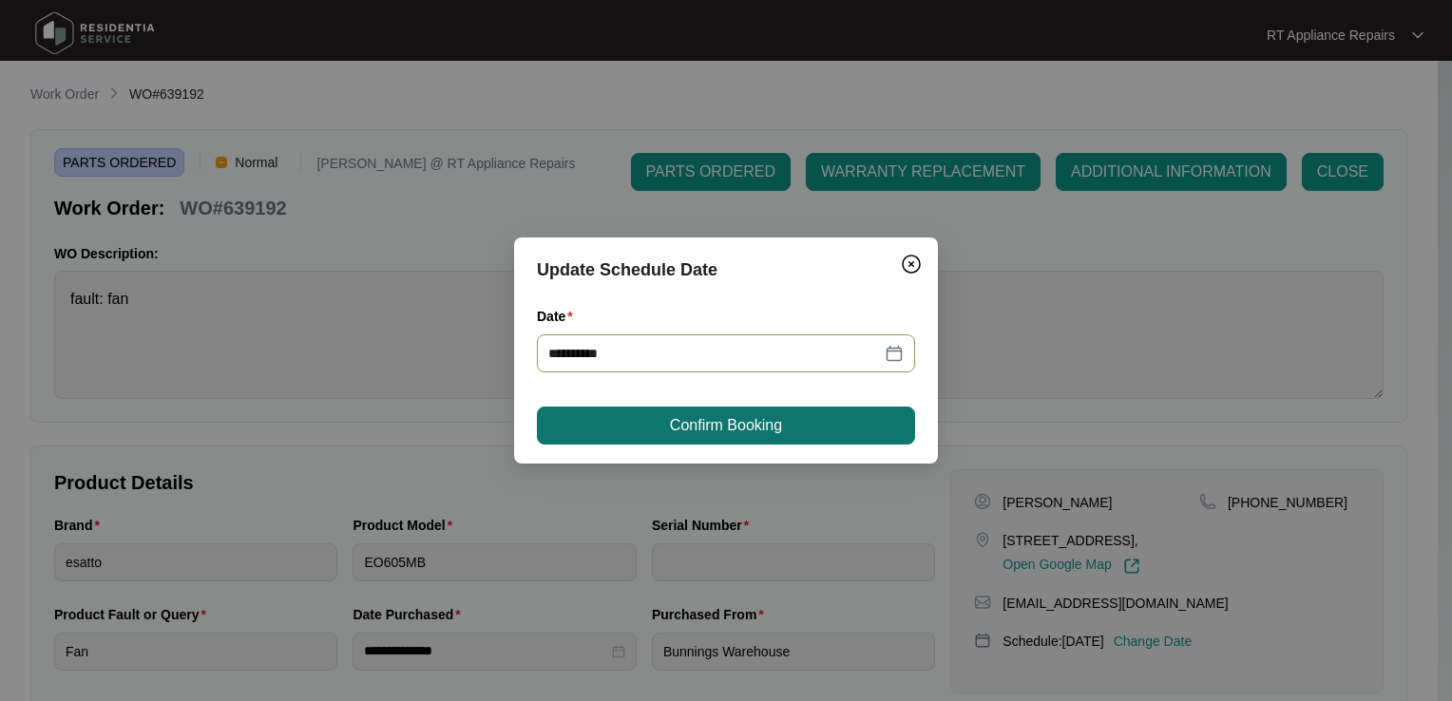
type input "**********"
click at [688, 435] on span "Confirm Booking" at bounding box center [726, 425] width 112 height 23
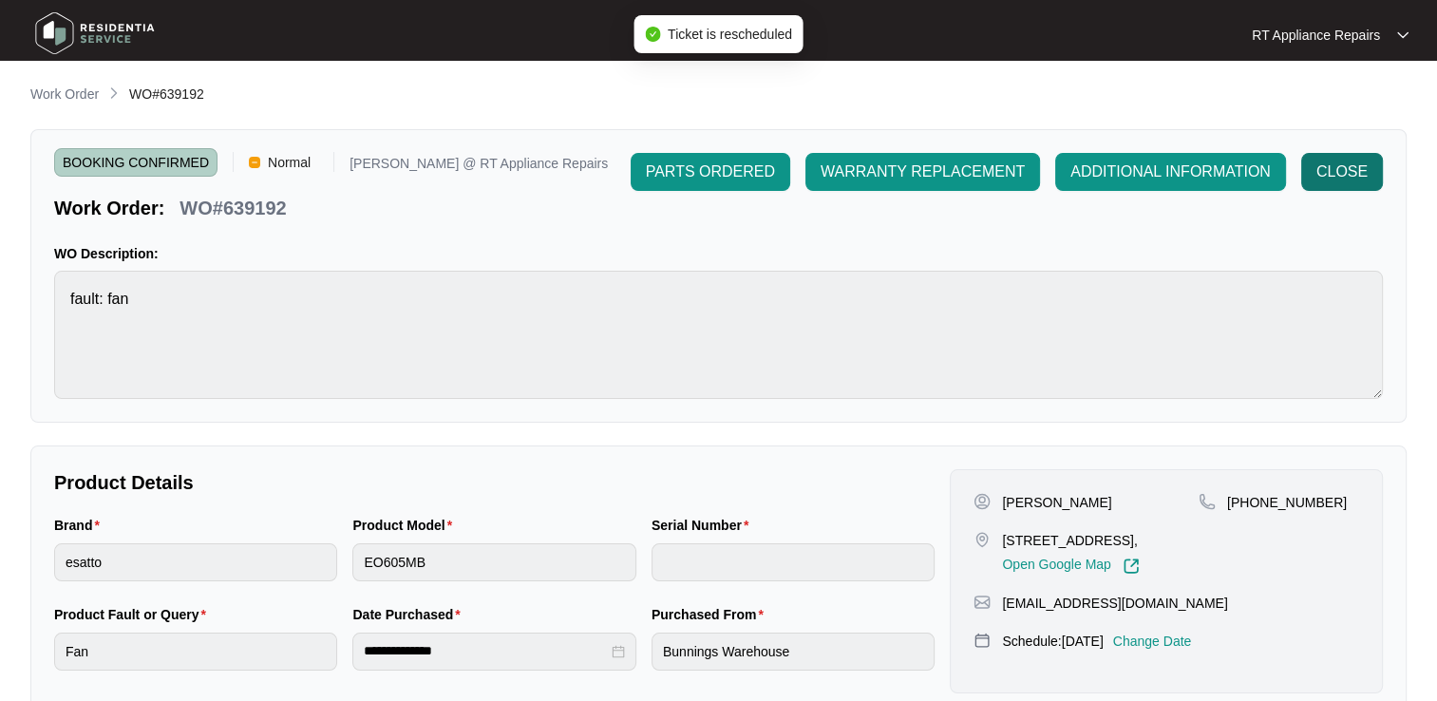
click at [1349, 172] on span "CLOSE" at bounding box center [1342, 172] width 51 height 23
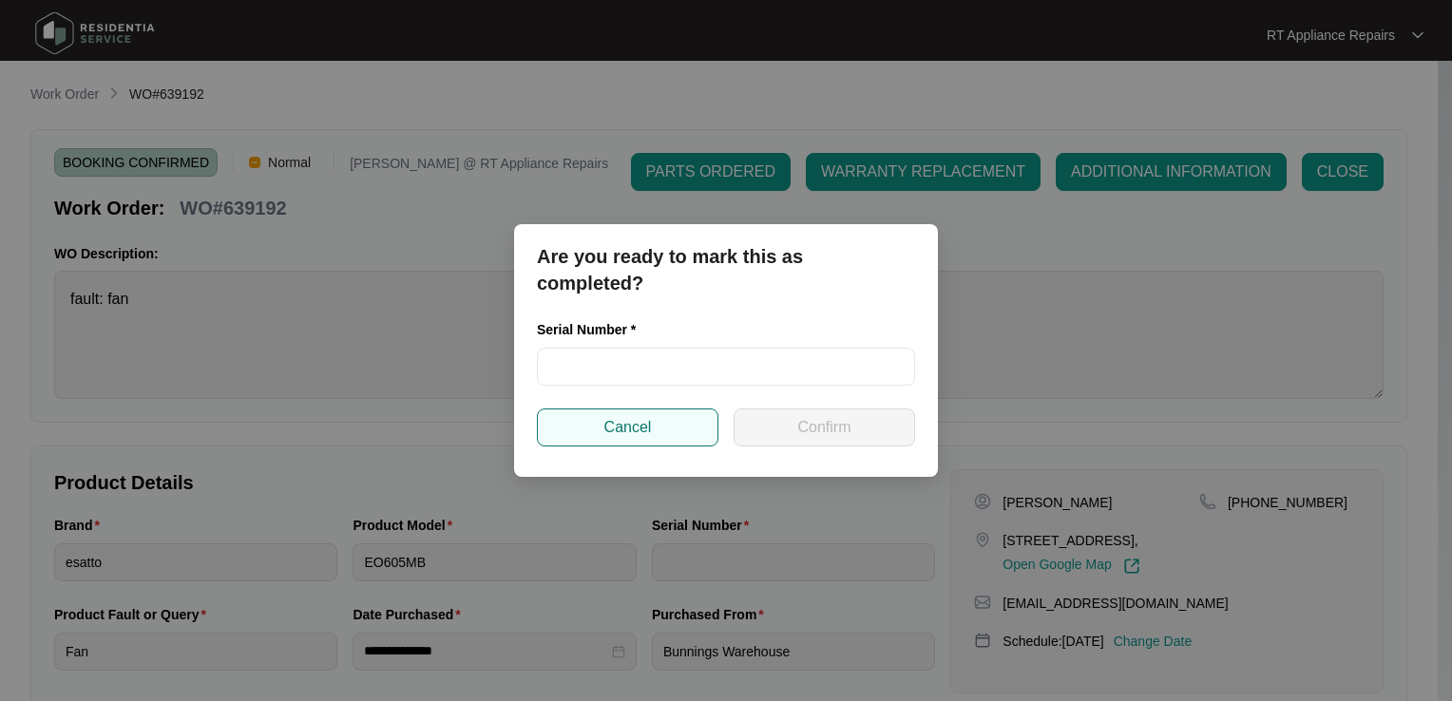
click at [644, 429] on span "Cancel" at bounding box center [628, 427] width 48 height 23
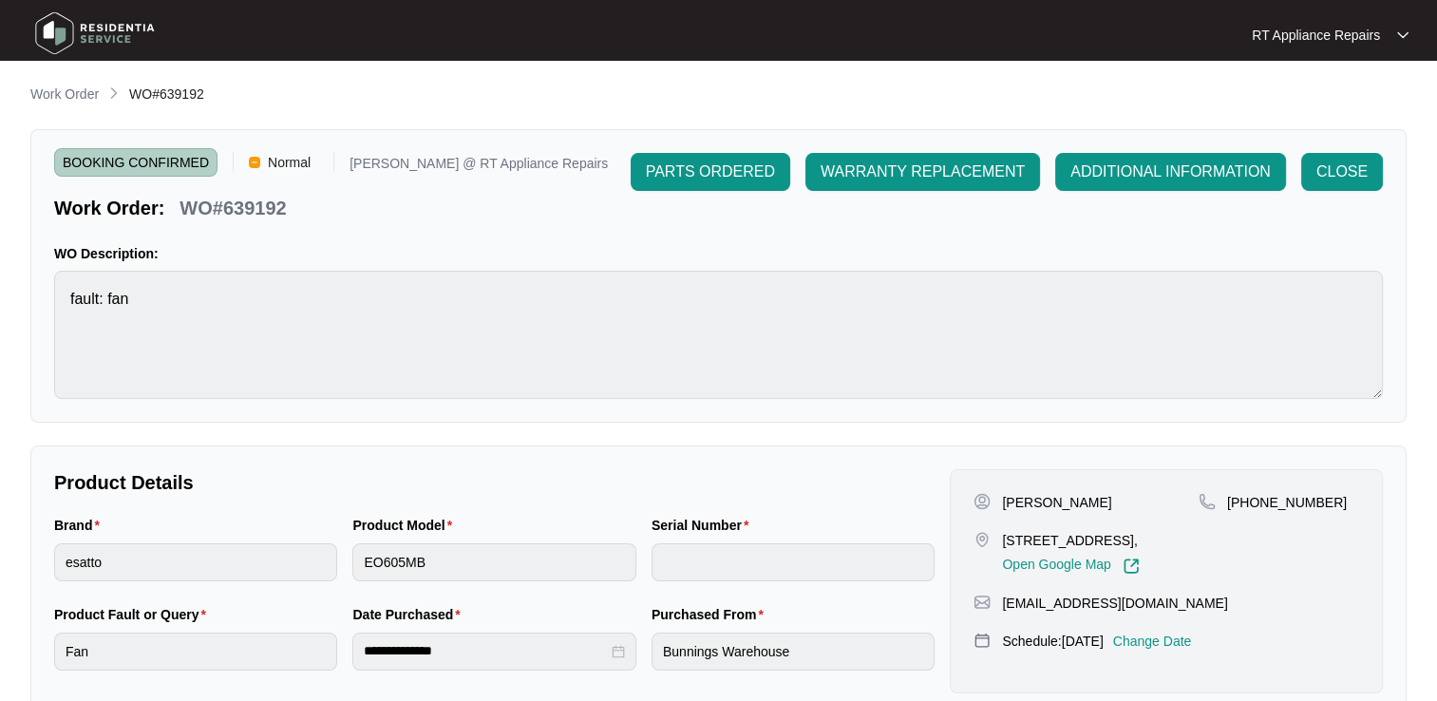
click at [1362, 36] on p "RT Appliance Repairs" at bounding box center [1316, 35] width 128 height 19
click at [1330, 103] on p "Log Out" at bounding box center [1346, 100] width 96 height 19
